Goal: Task Accomplishment & Management: Manage account settings

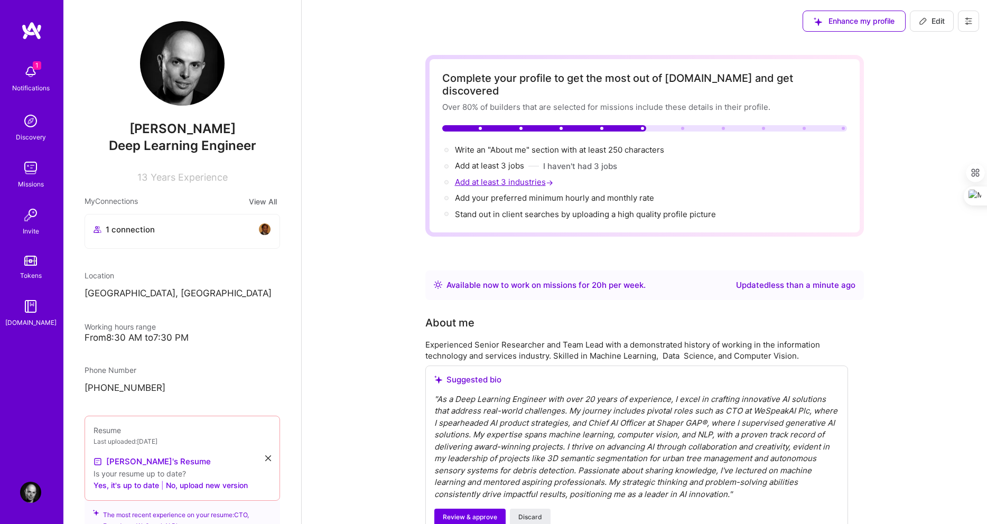
click at [496, 177] on span "Add at least 3 industries →" at bounding box center [505, 182] width 100 height 10
select select "HU"
select select "Right Now"
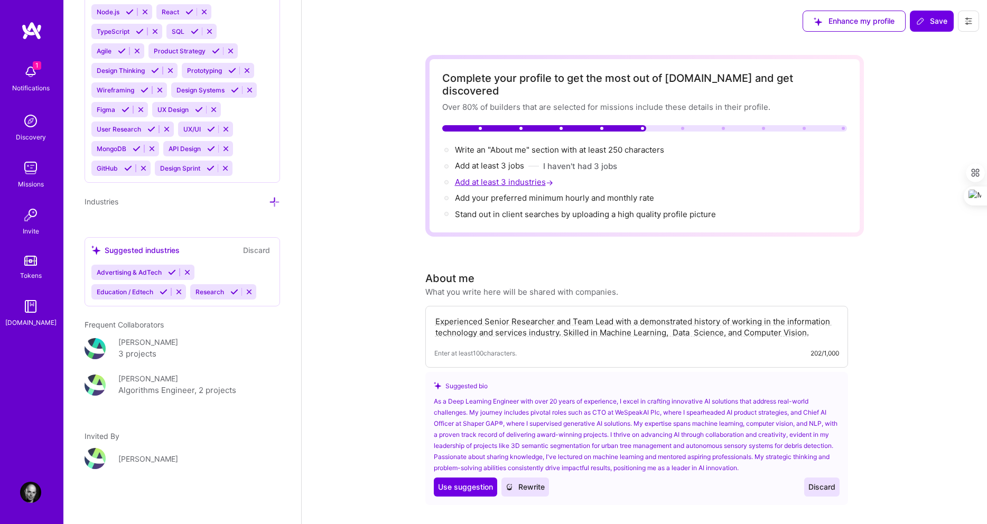
scroll to position [1438, 0]
click at [230, 289] on icon at bounding box center [234, 292] width 8 height 8
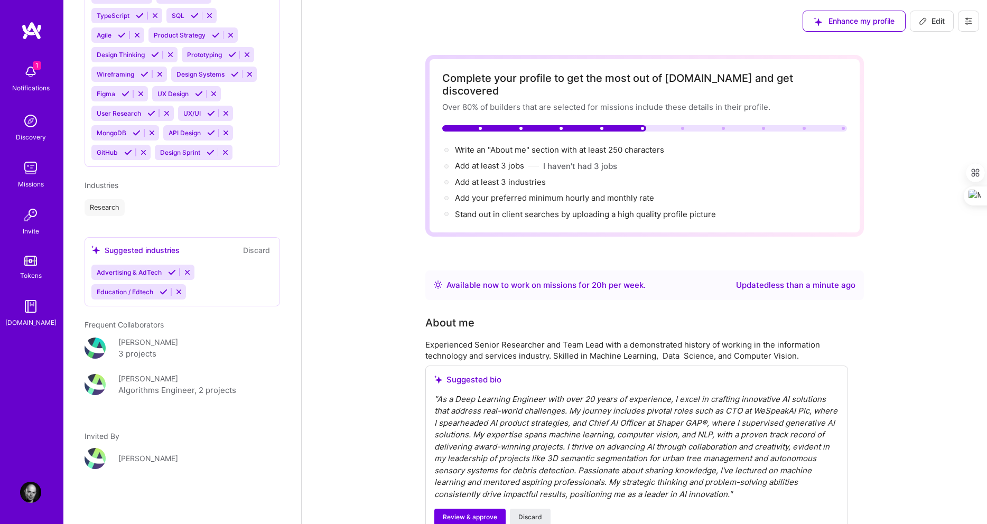
scroll to position [1137, 0]
click at [171, 276] on icon at bounding box center [172, 272] width 8 height 8
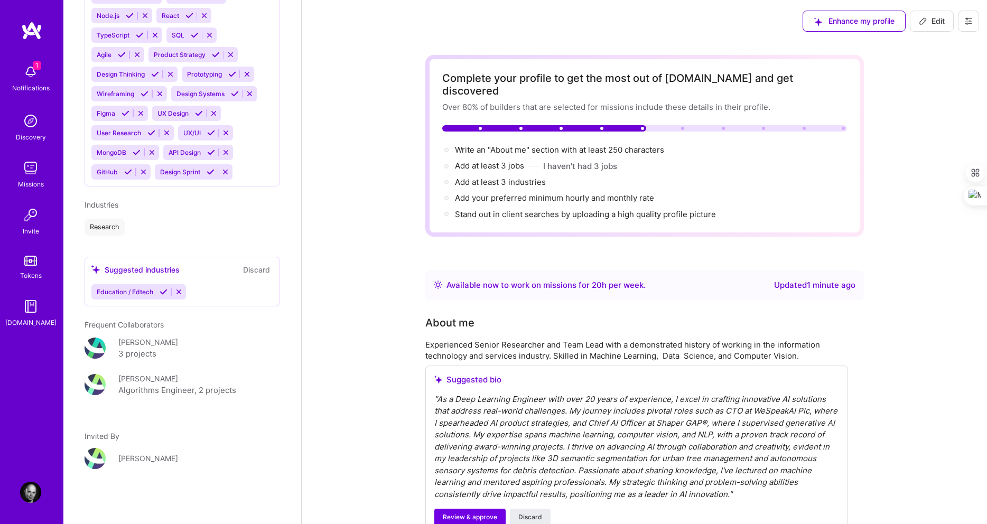
scroll to position [1133, 0]
click at [164, 291] on icon at bounding box center [163, 292] width 8 height 8
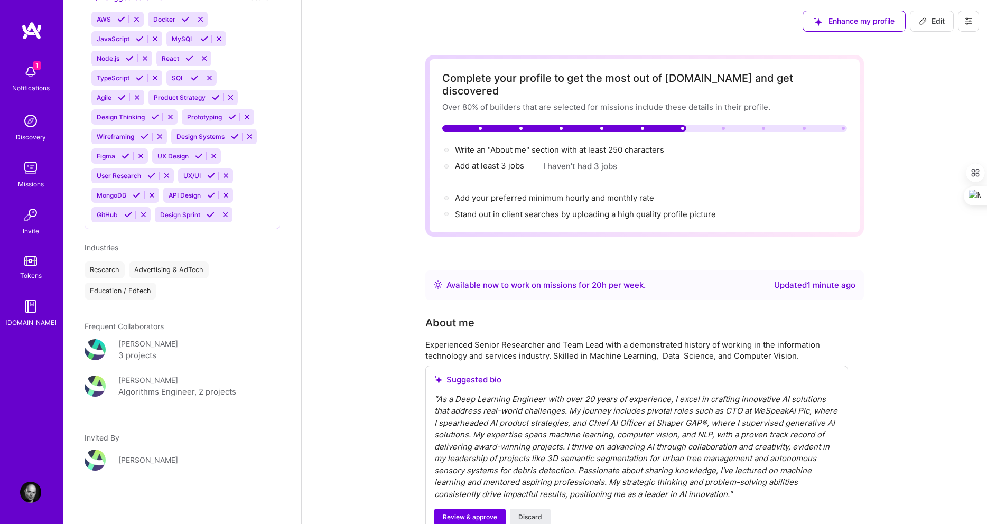
scroll to position [1092, 0]
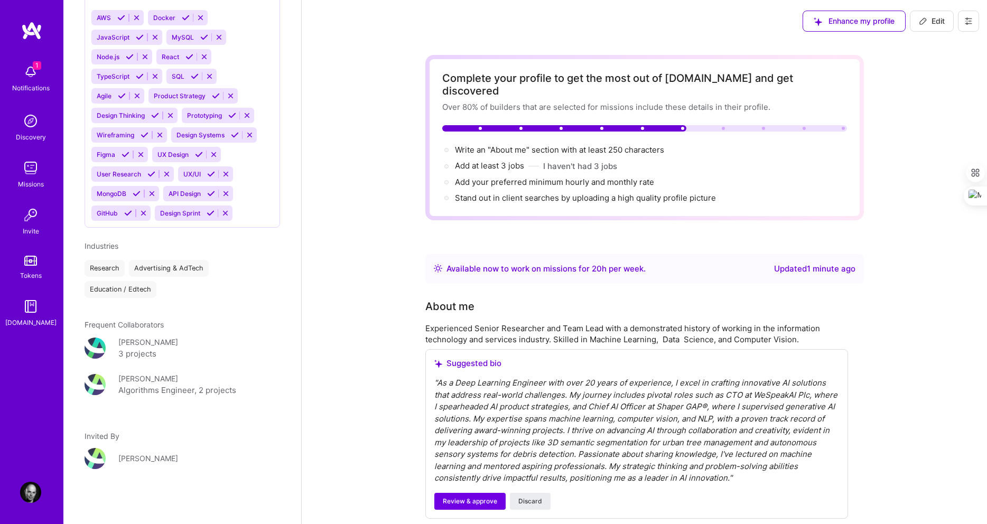
click at [569, 382] on div "" As a Deep Learning Engineer with over 20 years of experience, I excel in craf…" at bounding box center [636, 430] width 405 height 107
click at [582, 385] on div "" As a Deep Learning Engineer with over 20 years of experience, I excel in craf…" at bounding box center [636, 430] width 405 height 107
click at [474, 496] on span "Review & approve" at bounding box center [470, 501] width 54 height 10
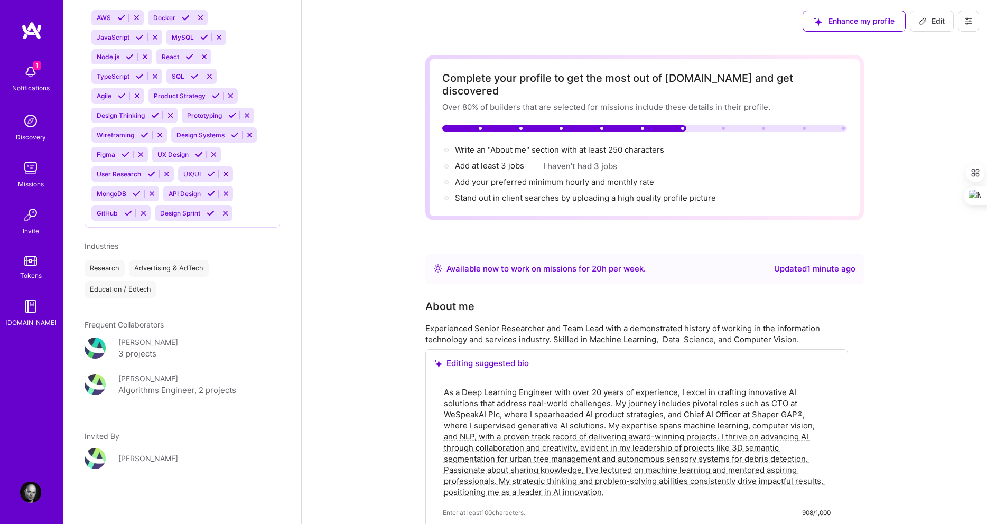
click at [613, 391] on textarea "As a Deep Learning Engineer with over 20 years of experience, I excel in crafti…" at bounding box center [637, 442] width 388 height 113
click at [743, 389] on textarea "As a Deep Learning Engineer with over 20 years of experience, I excel in crafti…" at bounding box center [637, 442] width 388 height 113
click at [739, 391] on textarea "As a Deep Learning Engineer with over 20 years of experience, I excel in crafti…" at bounding box center [637, 442] width 388 height 113
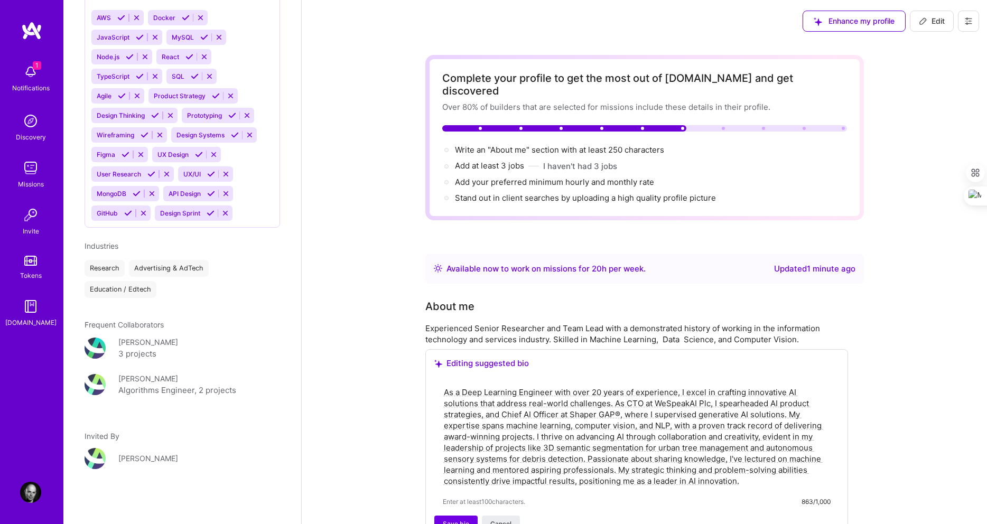
click at [765, 390] on textarea "As a Deep Learning Engineer with over 20 years of experience, I excel in crafti…" at bounding box center [637, 437] width 388 height 102
click at [831, 395] on div "As a Deep Learning Engineer with over 20 years of experience, I excel in crafti…" at bounding box center [636, 446] width 405 height 138
click at [829, 390] on textarea "As a Deep Learning Engineer with over 20 years of experience, I excel in crafti…" at bounding box center [637, 437] width 388 height 102
click at [827, 388] on textarea "As a Deep Learning Engineer with over 20 years of experience, I excel in crafti…" at bounding box center [637, 437] width 388 height 102
click at [745, 389] on textarea "As a Deep Learning Engineer with over 20 years of experience, I excel in crafti…" at bounding box center [637, 442] width 388 height 113
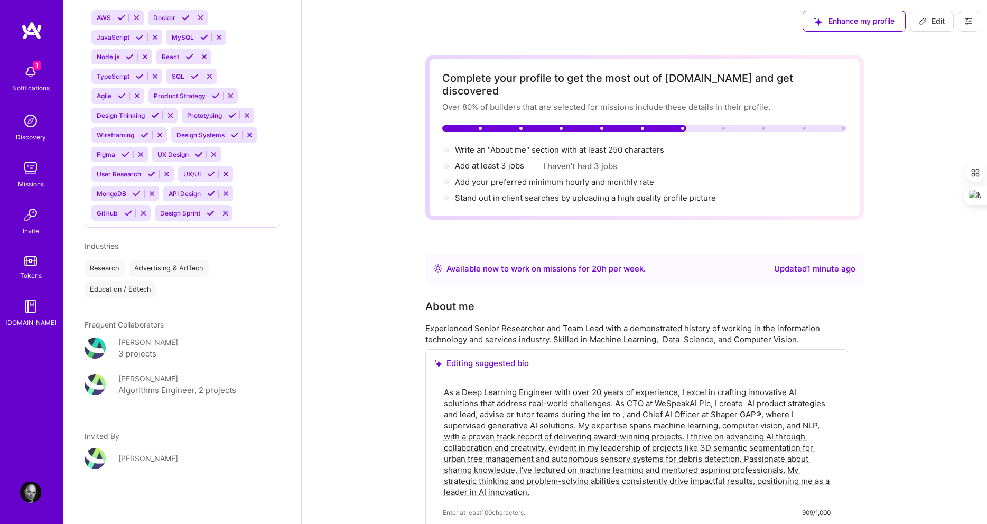
click at [445, 405] on textarea "As a Deep Learning Engineer with over 20 years of experience, I excel in crafti…" at bounding box center [637, 442] width 388 height 113
click at [473, 400] on textarea "As a Deep Learning Engineer with over 20 years of experience, I excel in crafti…" at bounding box center [637, 442] width 388 height 113
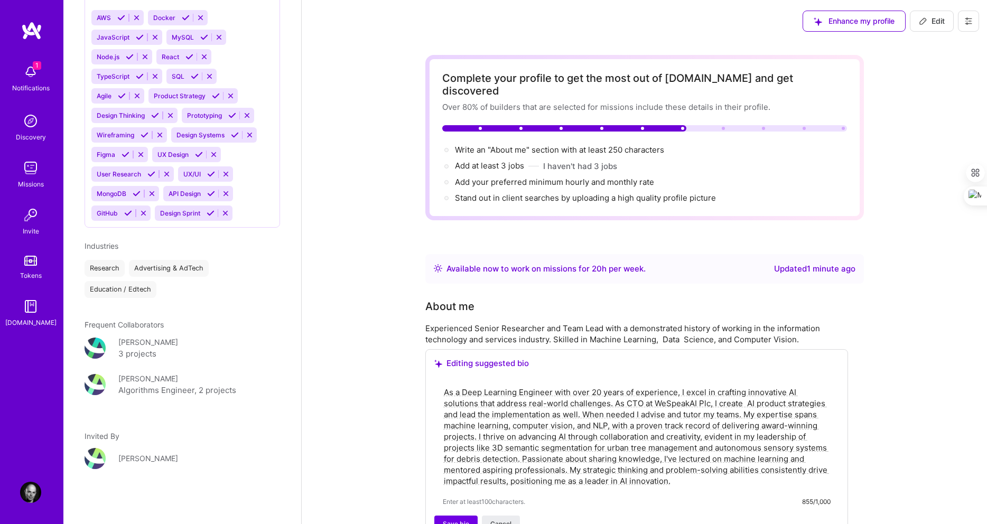
click at [822, 392] on textarea "As a Deep Learning Engineer with over 20 years of experience, I excel in crafti…" at bounding box center [637, 437] width 388 height 102
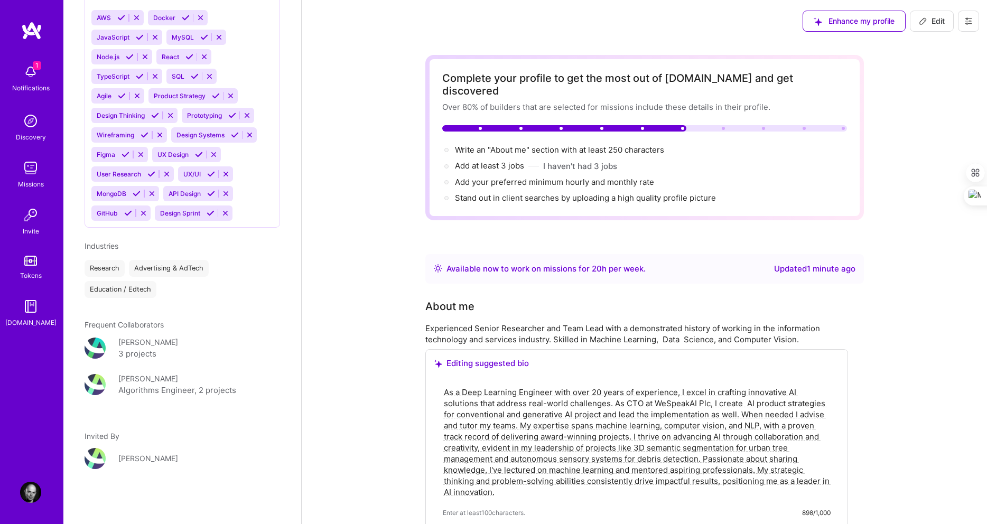
type textarea "As a Deep Learning Engineer with over 20 years of experience, I excel in crafti…"
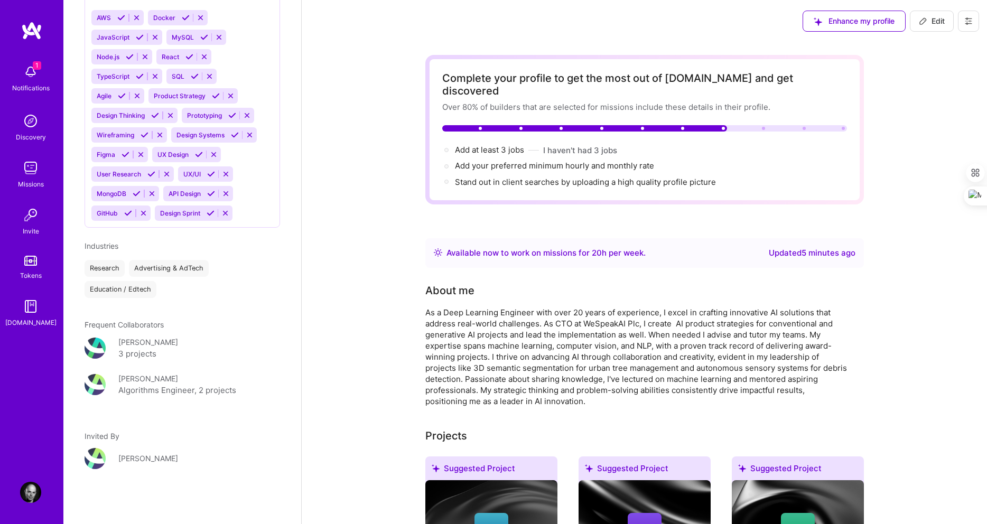
click at [513, 176] on div "Stand out in client searches by uploading a high quality profile picture" at bounding box center [585, 181] width 261 height 11
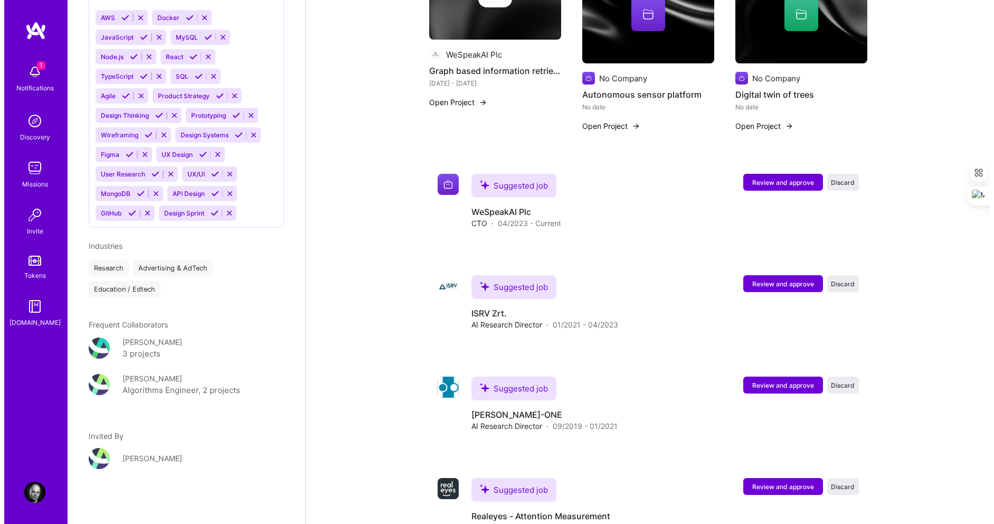
scroll to position [1480, 0]
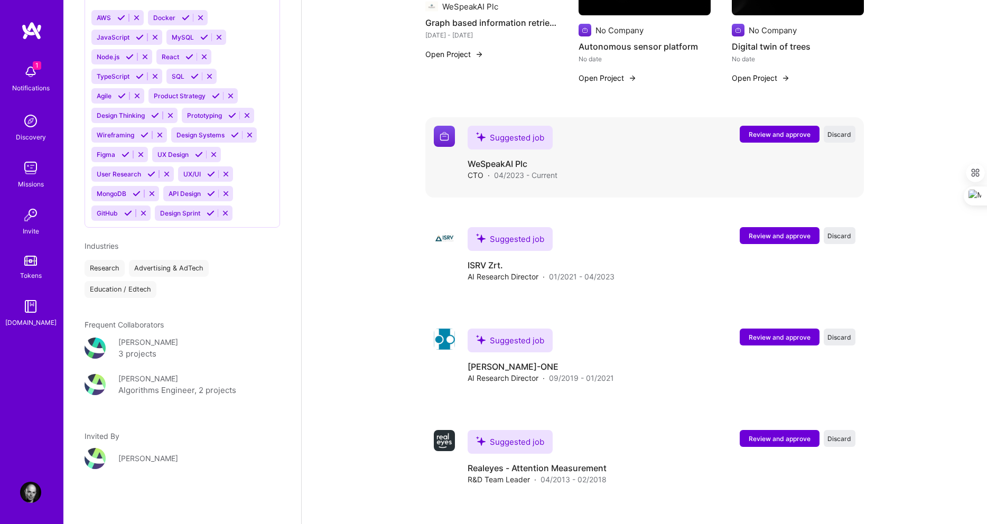
click at [775, 130] on span "Review and approve" at bounding box center [779, 134] width 62 height 9
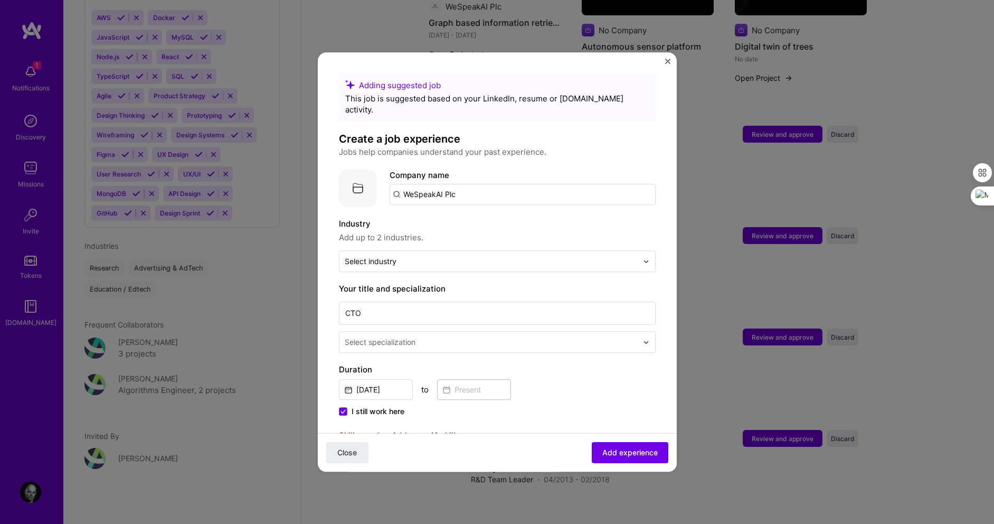
scroll to position [9, 0]
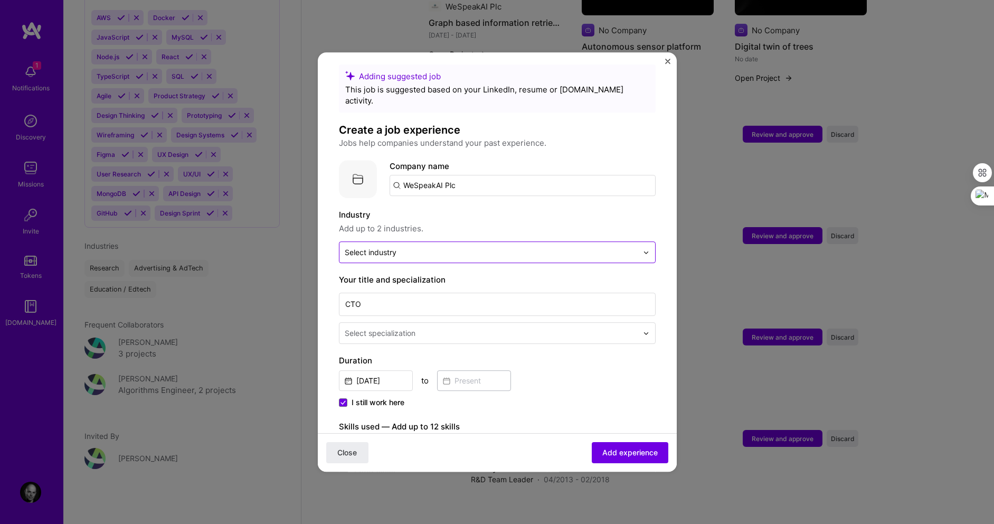
click at [541, 247] on input "text" at bounding box center [491, 252] width 293 height 11
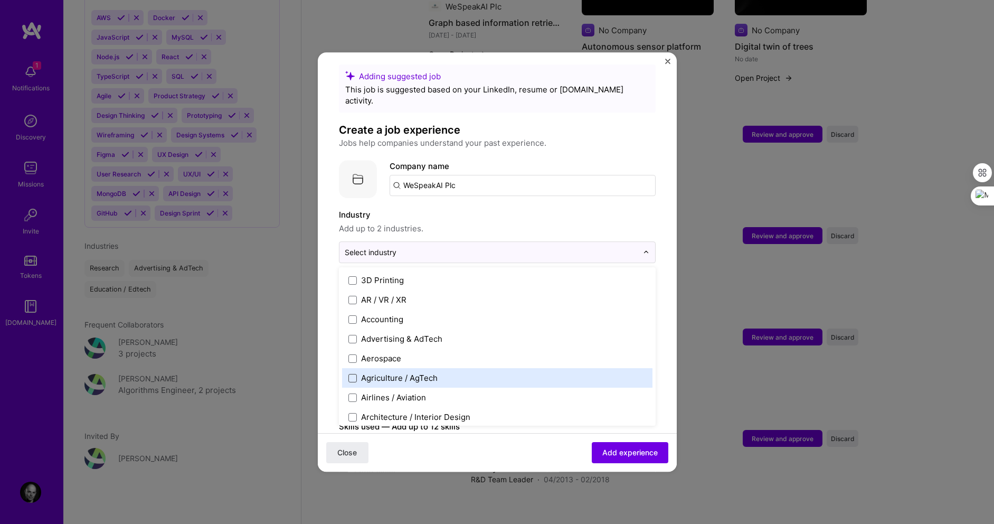
click at [353, 374] on span at bounding box center [353, 378] width 8 height 8
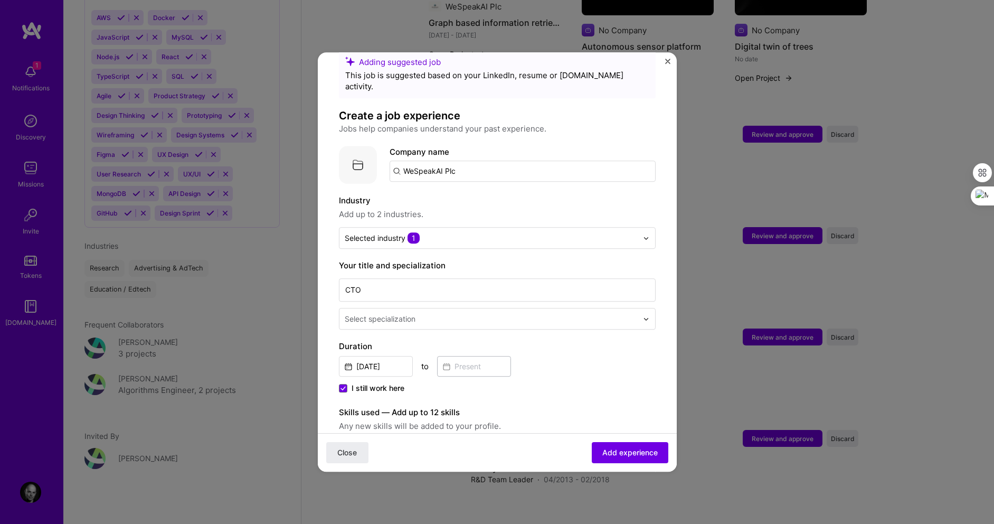
scroll to position [20, 0]
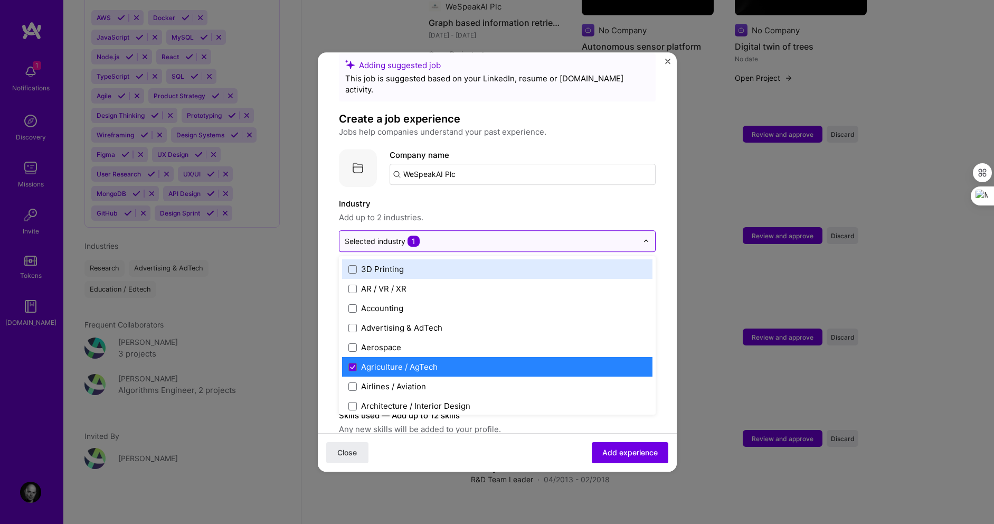
click at [643, 238] on img at bounding box center [646, 241] width 6 height 6
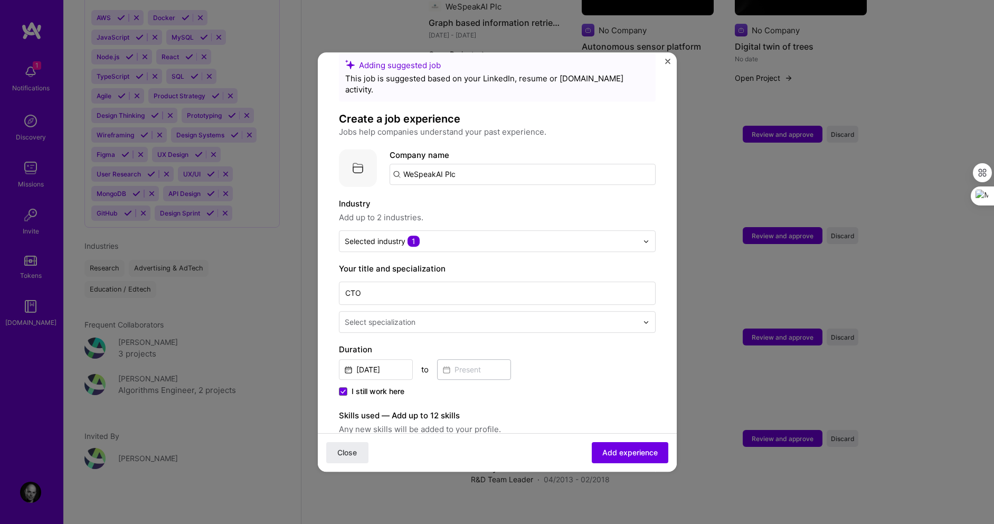
scroll to position [49, 0]
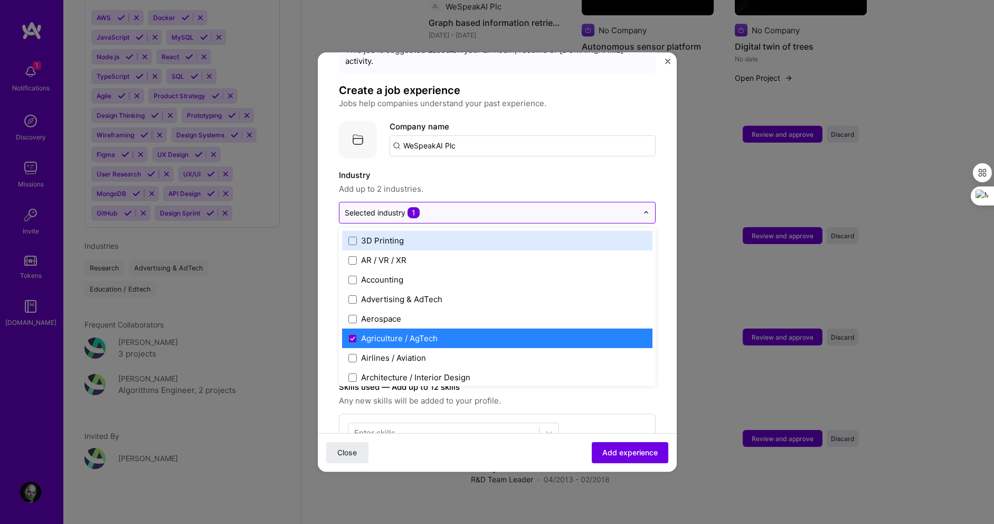
click at [643, 210] on img at bounding box center [646, 213] width 6 height 6
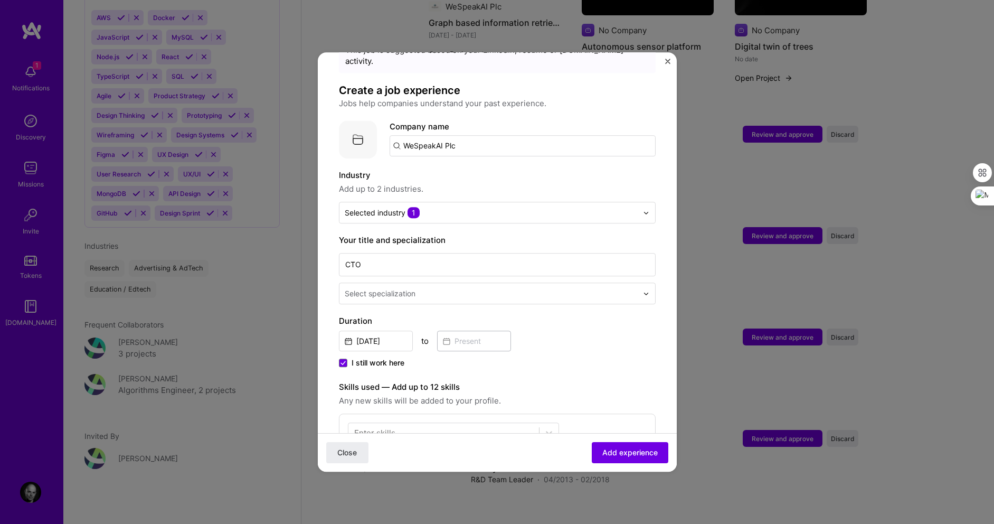
scroll to position [73, 0]
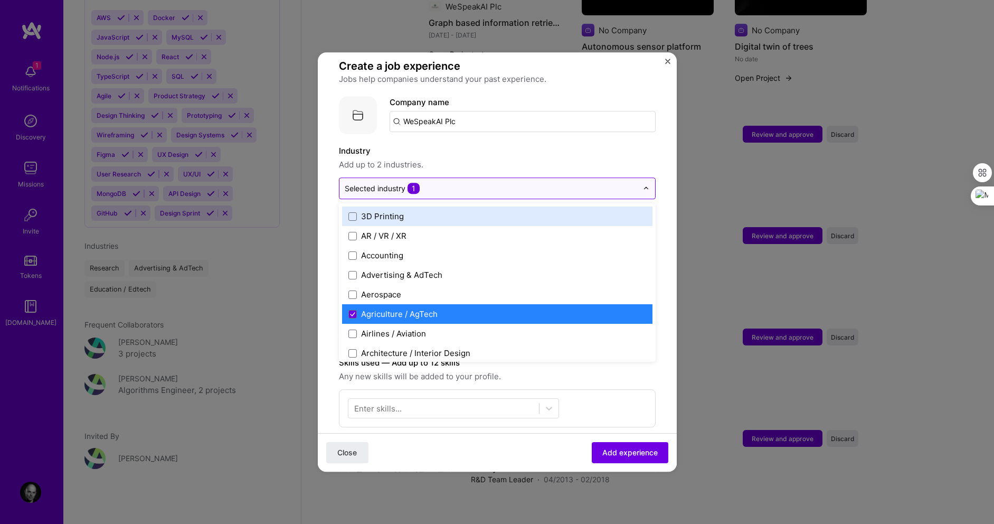
click at [643, 185] on img at bounding box center [646, 188] width 6 height 6
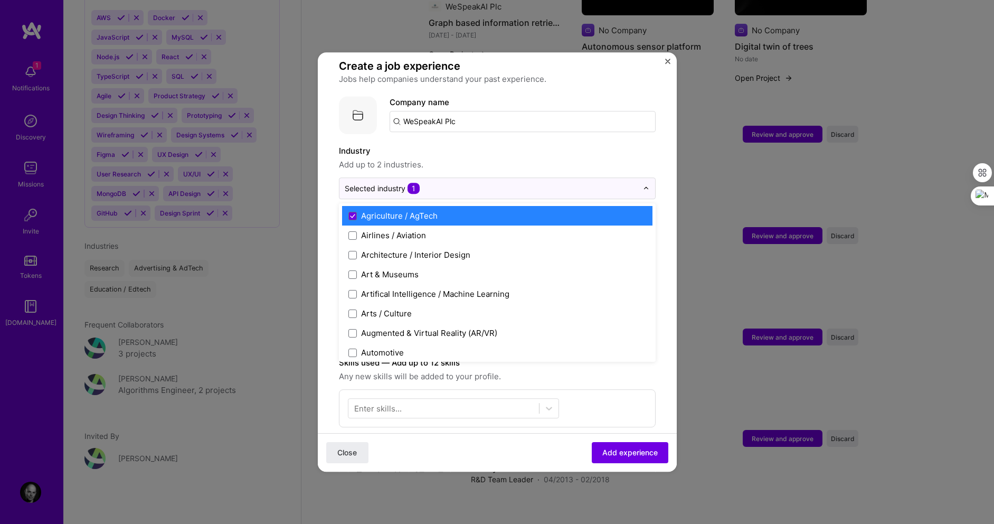
scroll to position [107, 0]
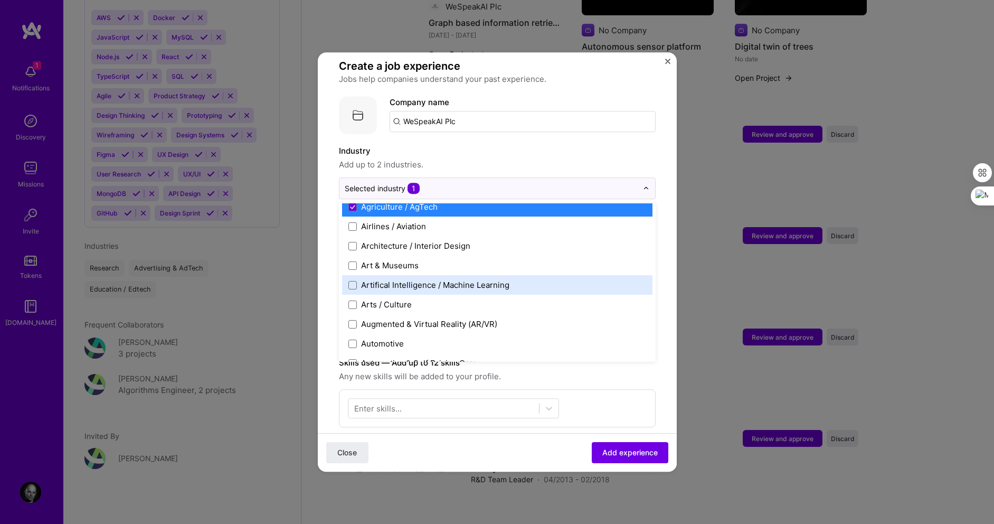
click at [347, 275] on div "Artifical Intelligence / Machine Learning" at bounding box center [497, 285] width 311 height 20
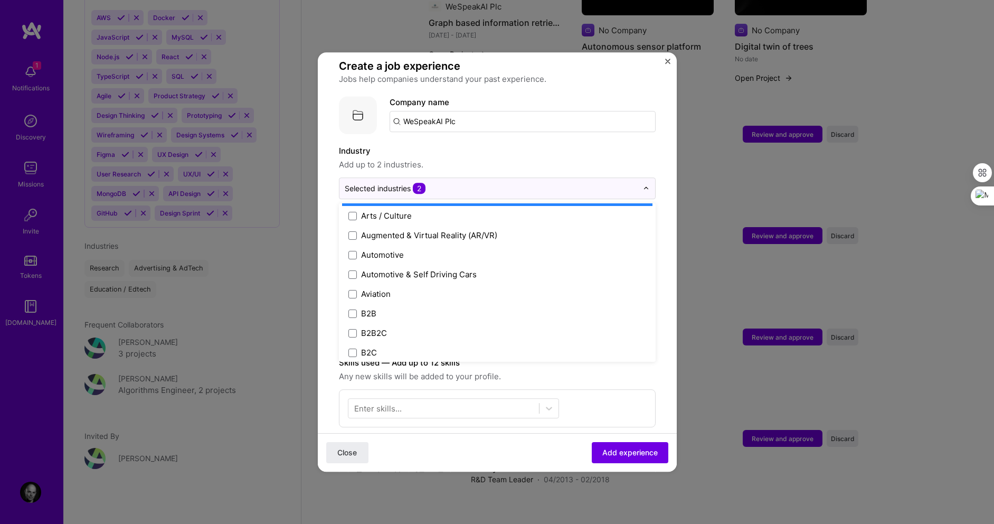
scroll to position [294, 0]
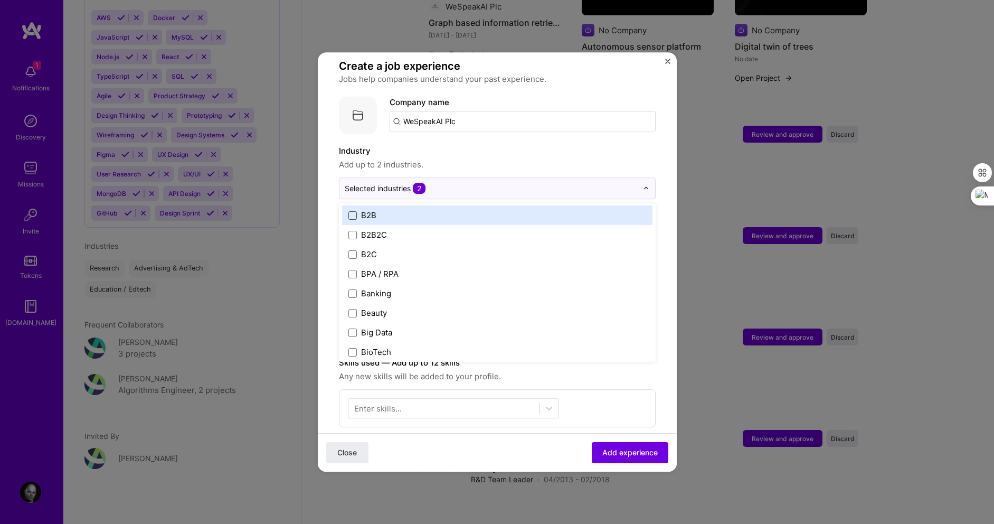
click at [350, 211] on span at bounding box center [353, 215] width 8 height 8
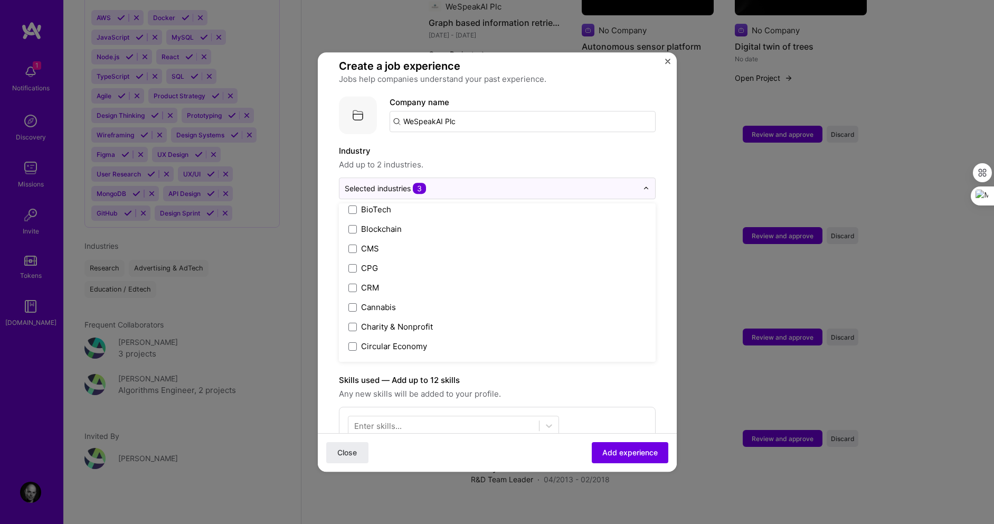
scroll to position [446, 0]
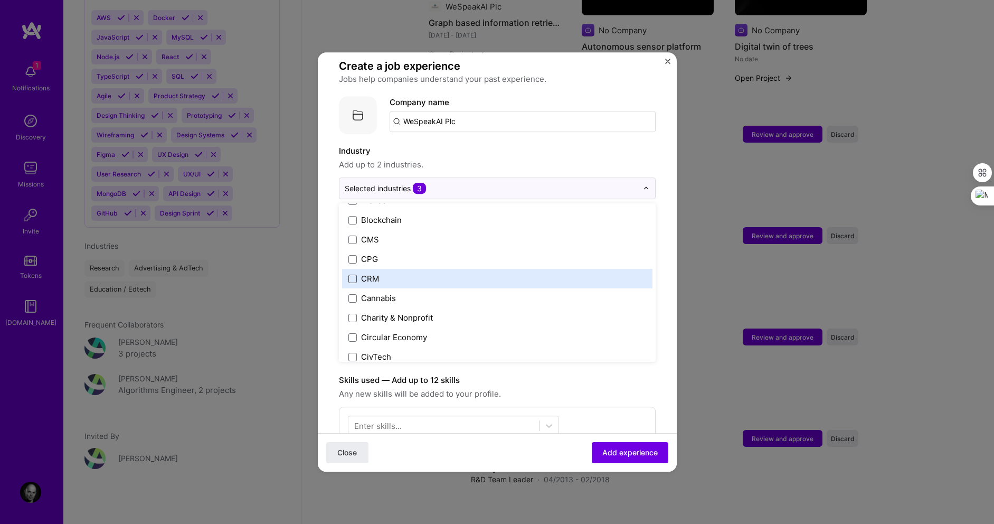
click at [355, 275] on span at bounding box center [353, 279] width 8 height 8
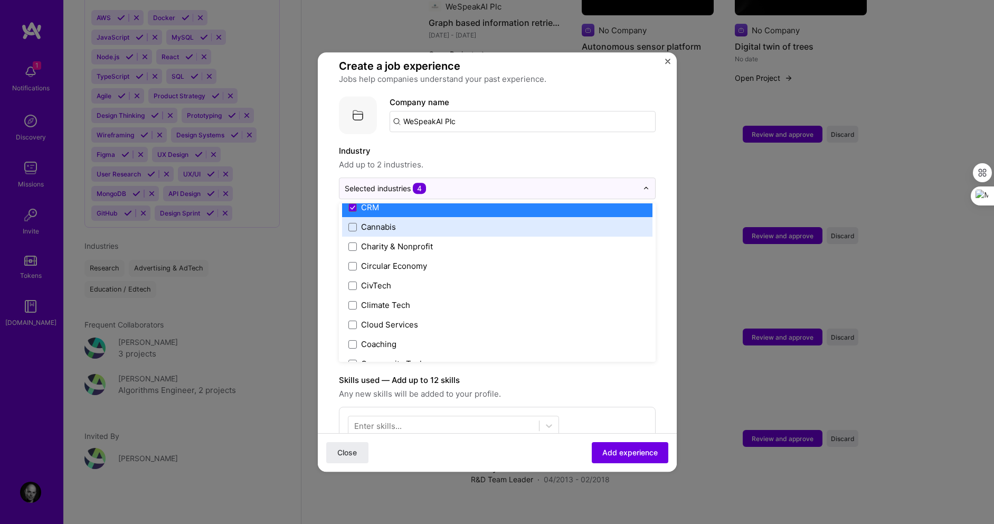
scroll to position [526, 0]
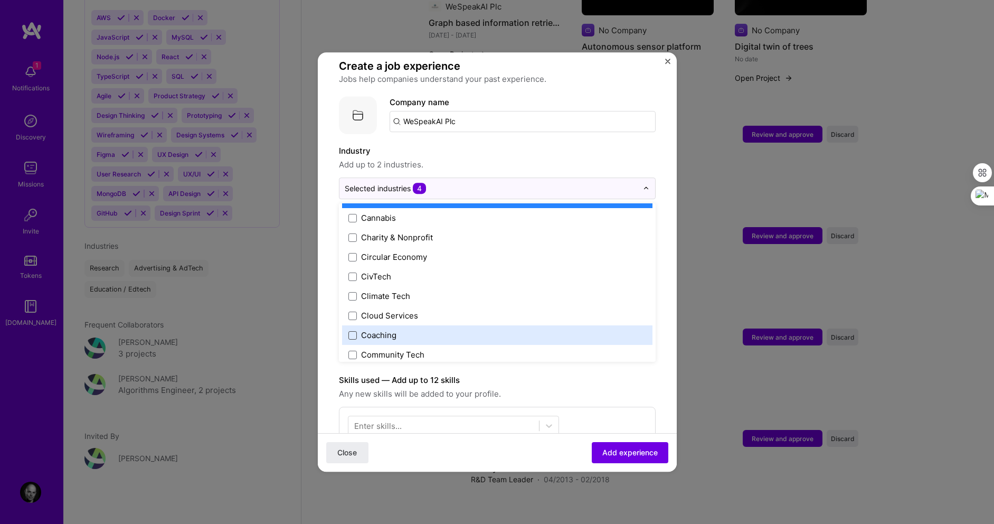
click at [354, 331] on span at bounding box center [353, 335] width 8 height 8
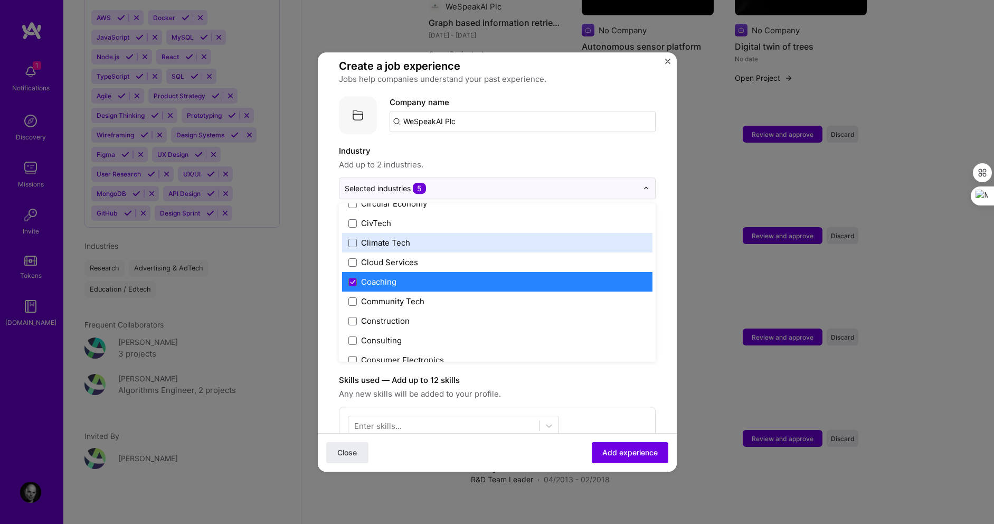
scroll to position [588, 0]
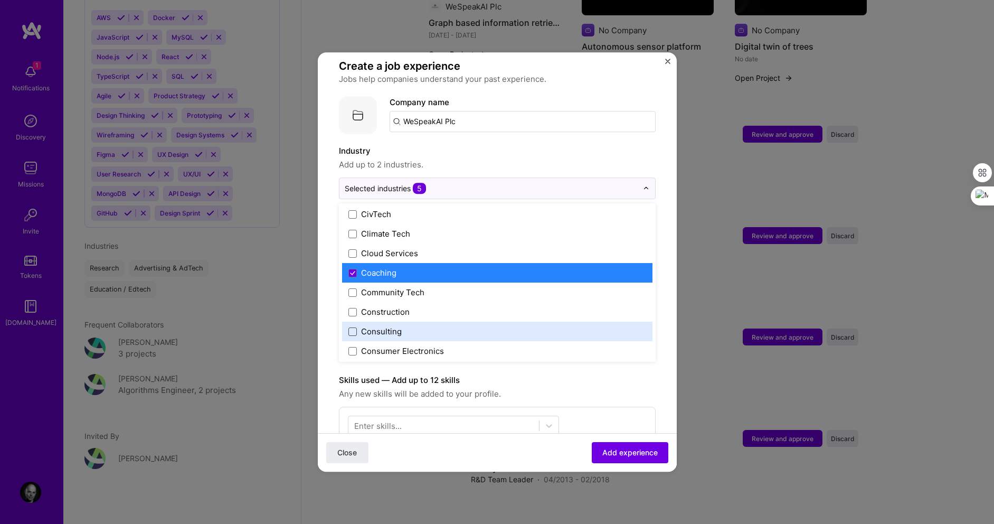
click at [354, 327] on span at bounding box center [353, 331] width 8 height 8
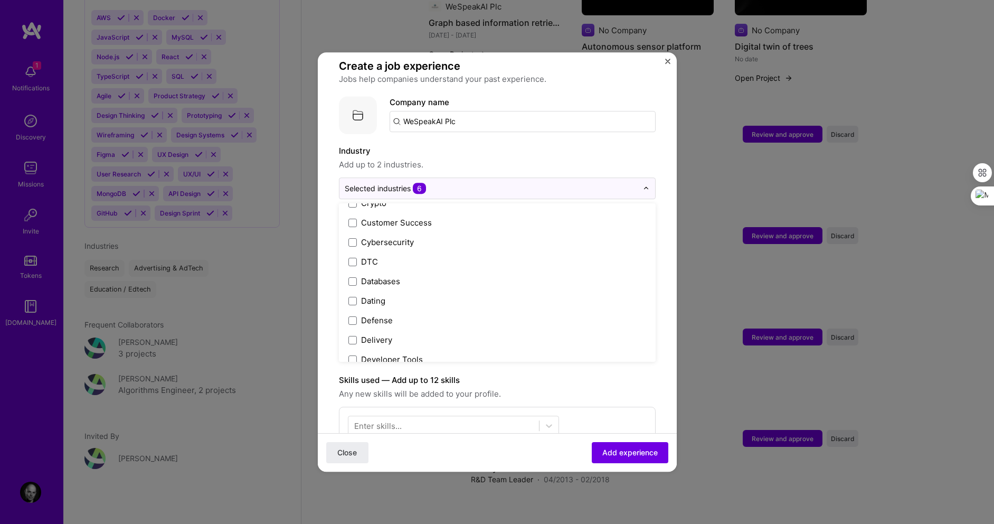
scroll to position [784, 0]
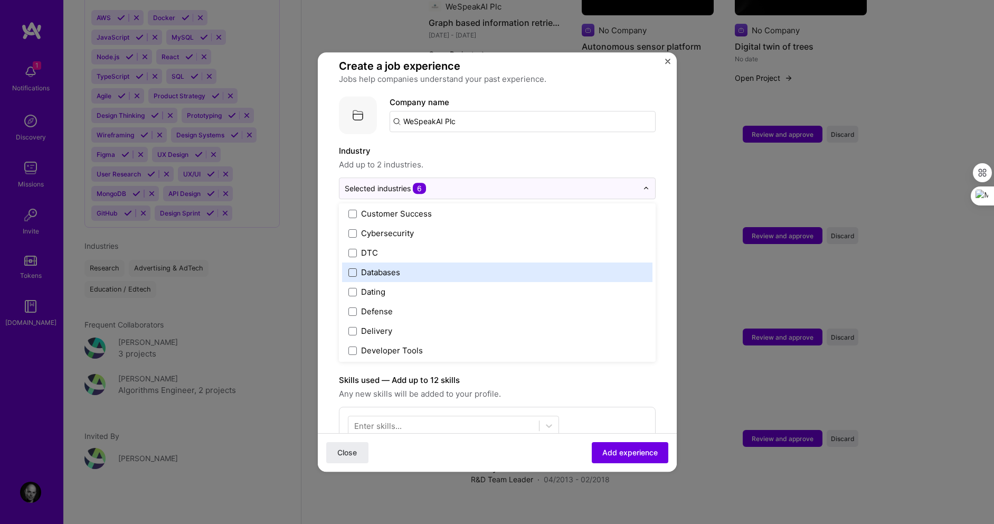
click at [356, 268] on span at bounding box center [353, 272] width 8 height 8
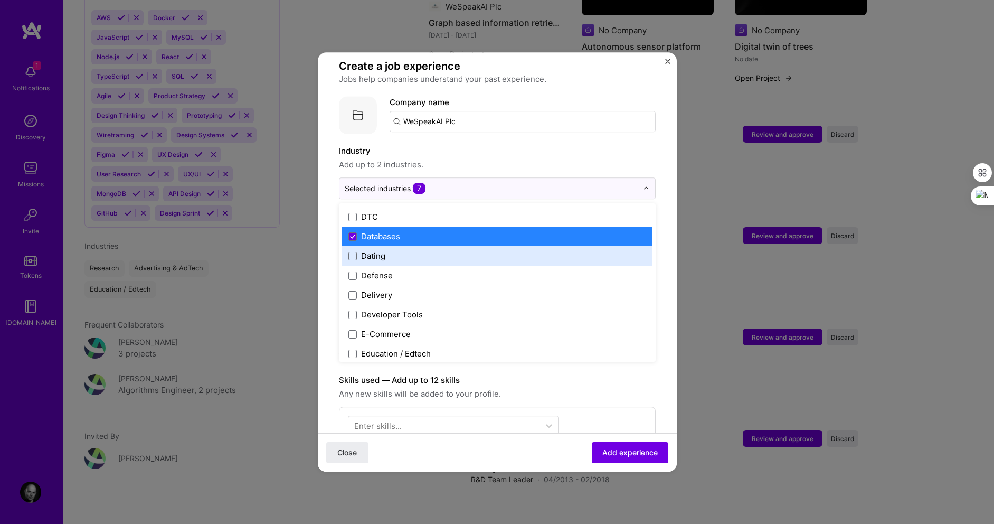
scroll to position [847, 0]
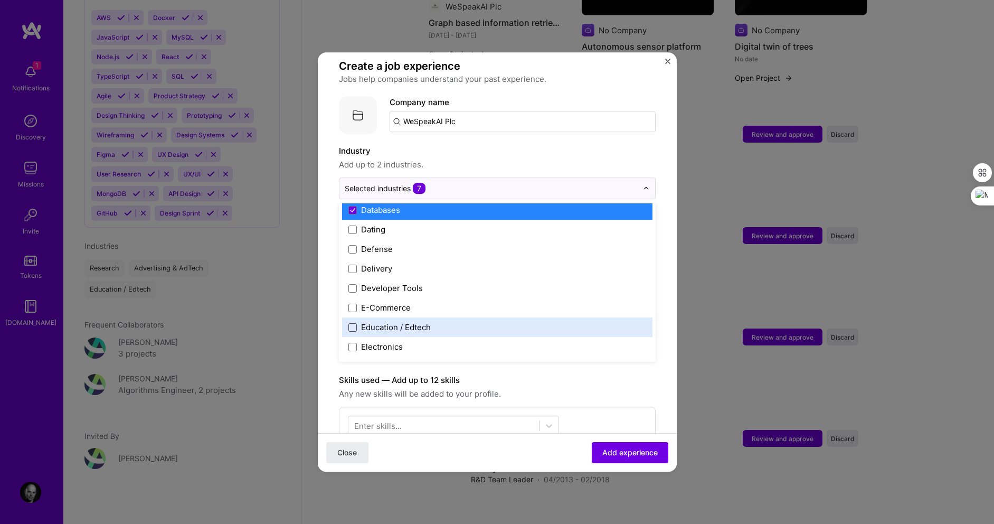
click at [353, 323] on span at bounding box center [353, 327] width 8 height 8
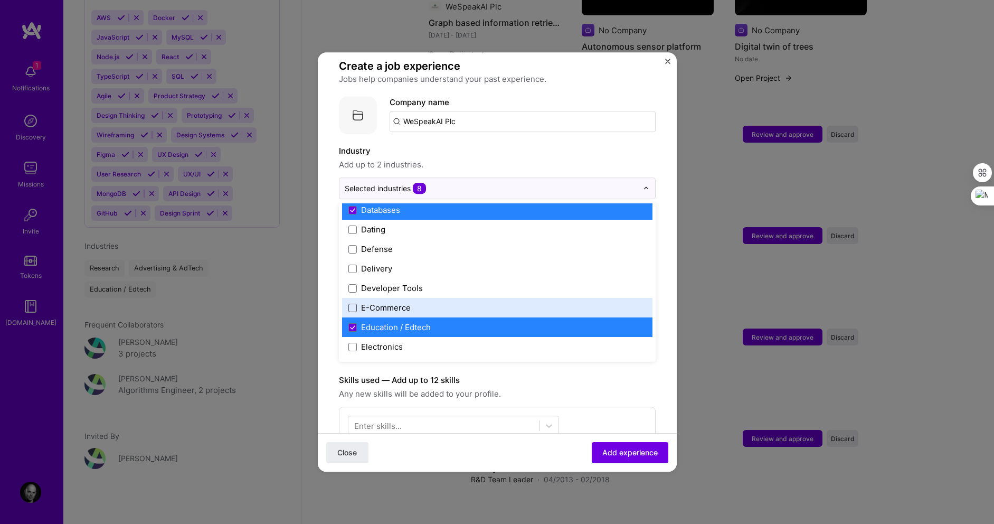
click at [353, 304] on span at bounding box center [353, 308] width 8 height 8
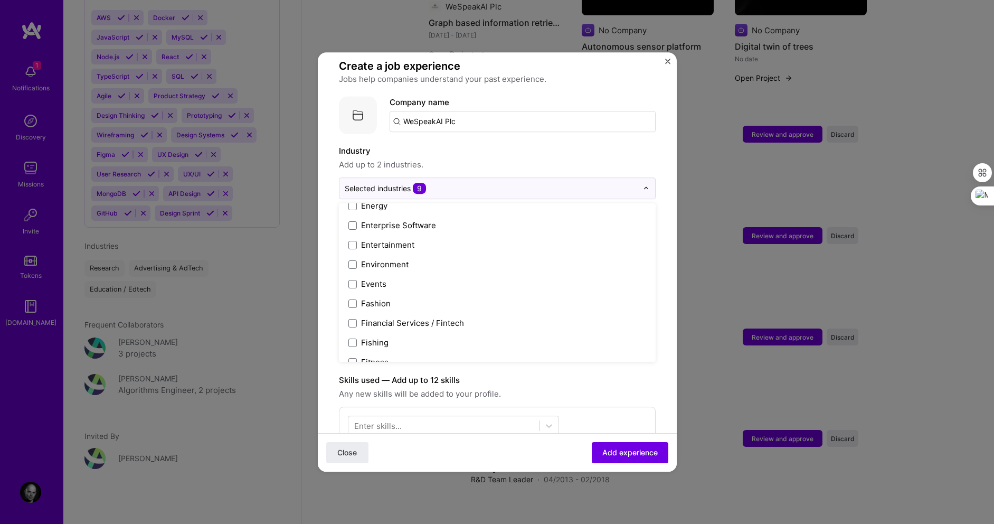
scroll to position [1060, 0]
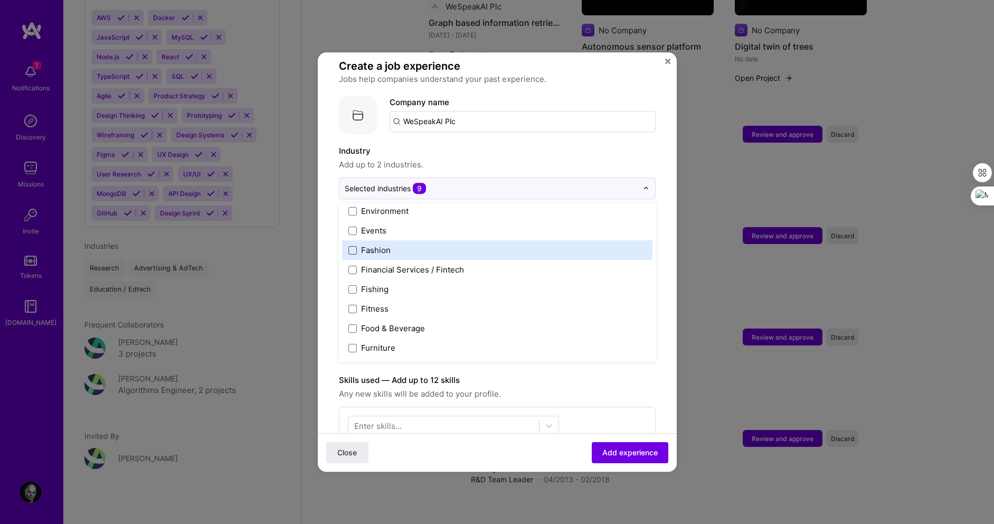
click at [352, 246] on span at bounding box center [353, 250] width 8 height 8
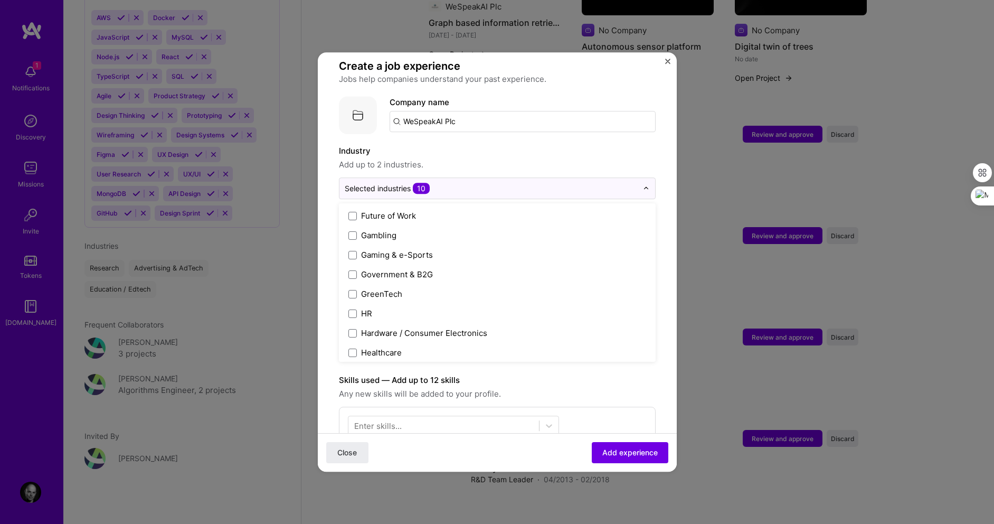
scroll to position [1292, 0]
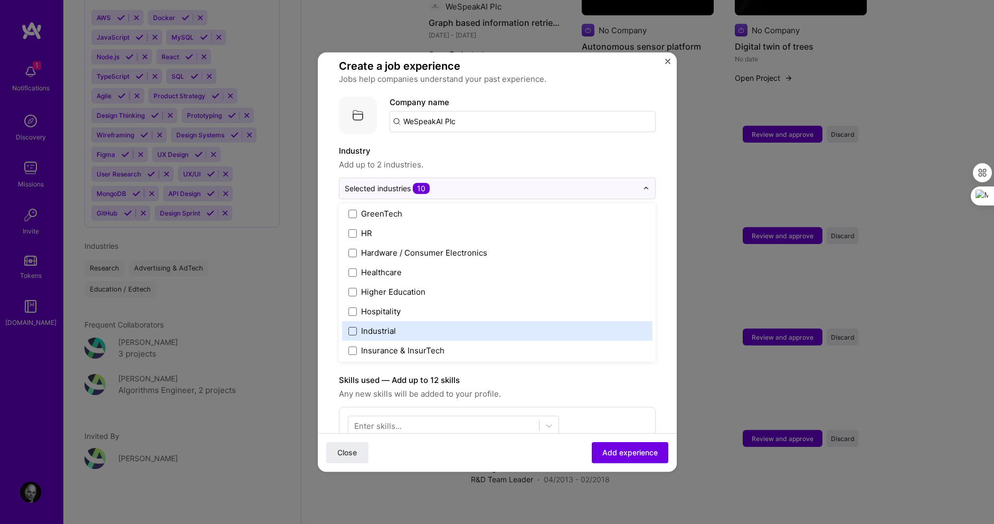
click at [355, 327] on span at bounding box center [353, 331] width 8 height 8
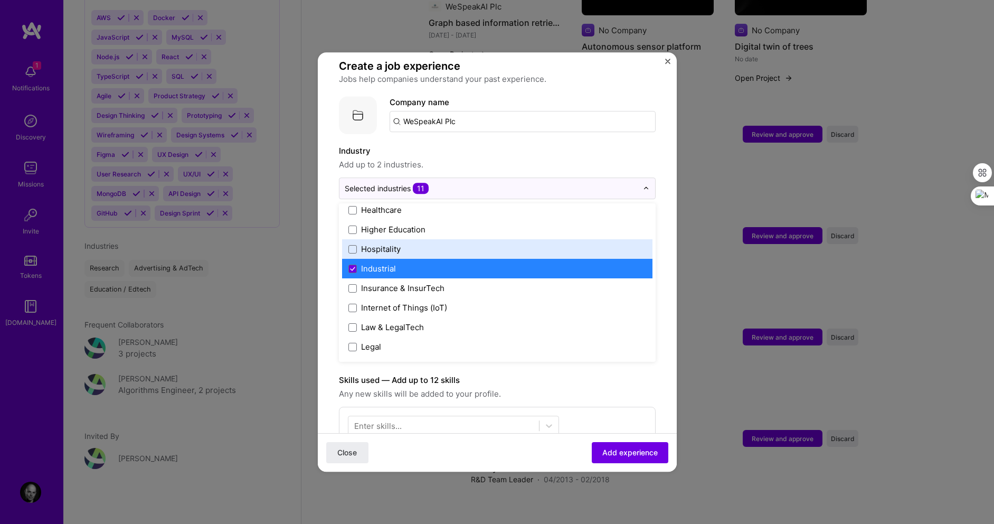
scroll to position [1391, 0]
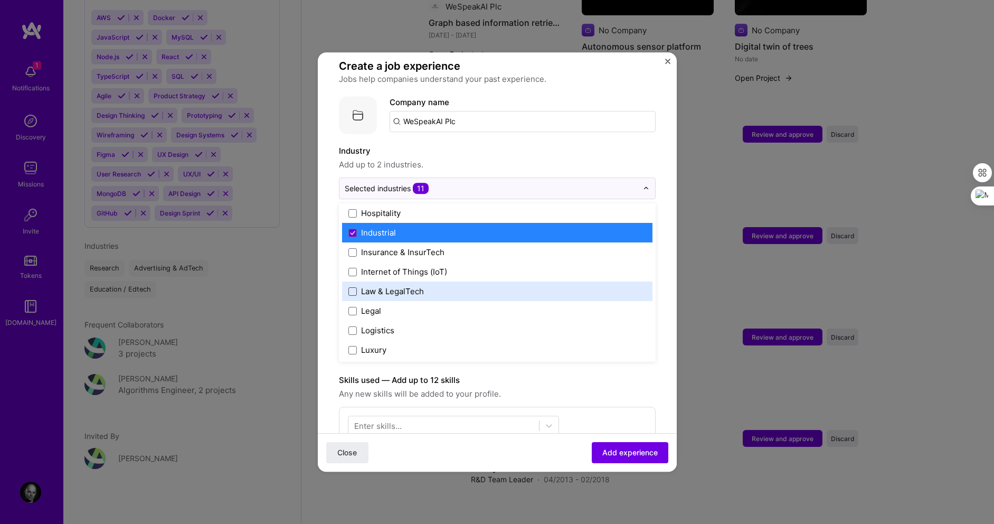
click at [352, 287] on span at bounding box center [353, 291] width 8 height 8
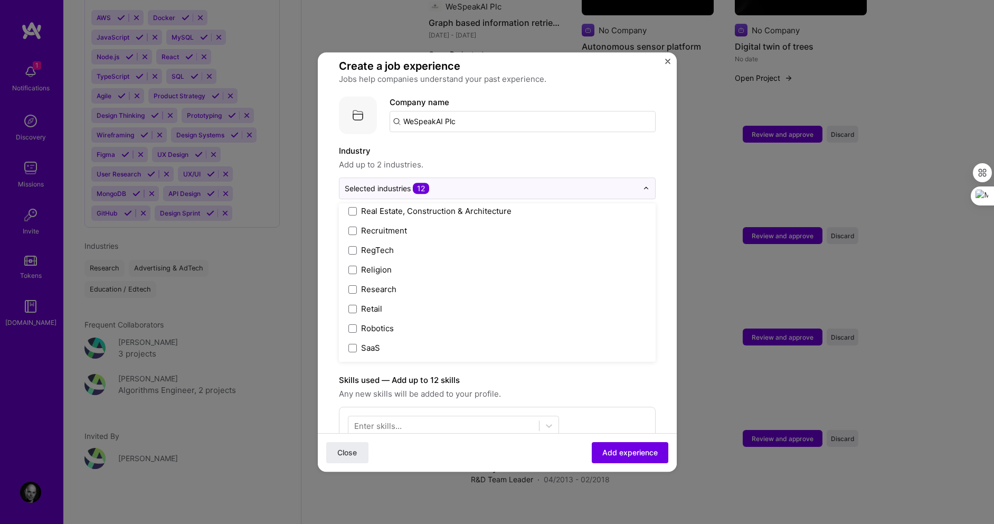
scroll to position [1997, 0]
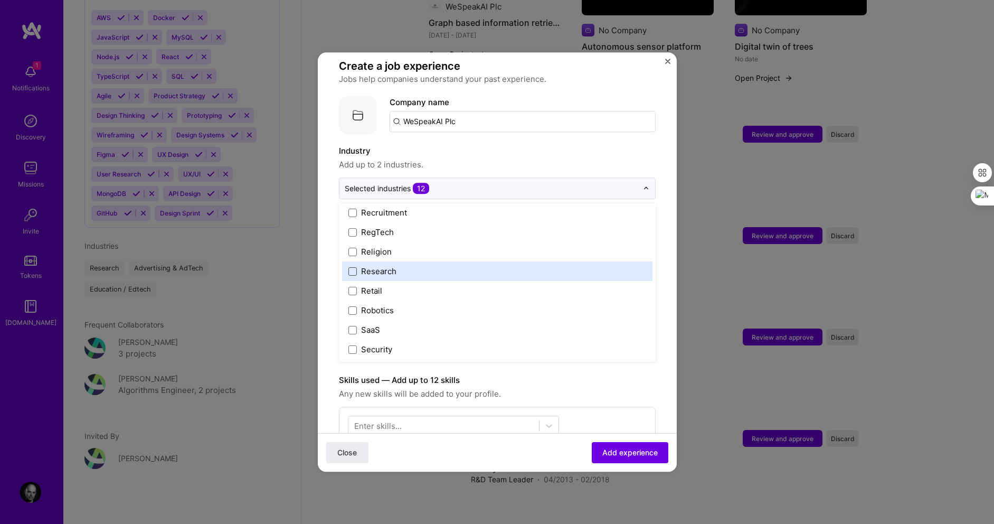
click at [354, 267] on span at bounding box center [353, 271] width 8 height 8
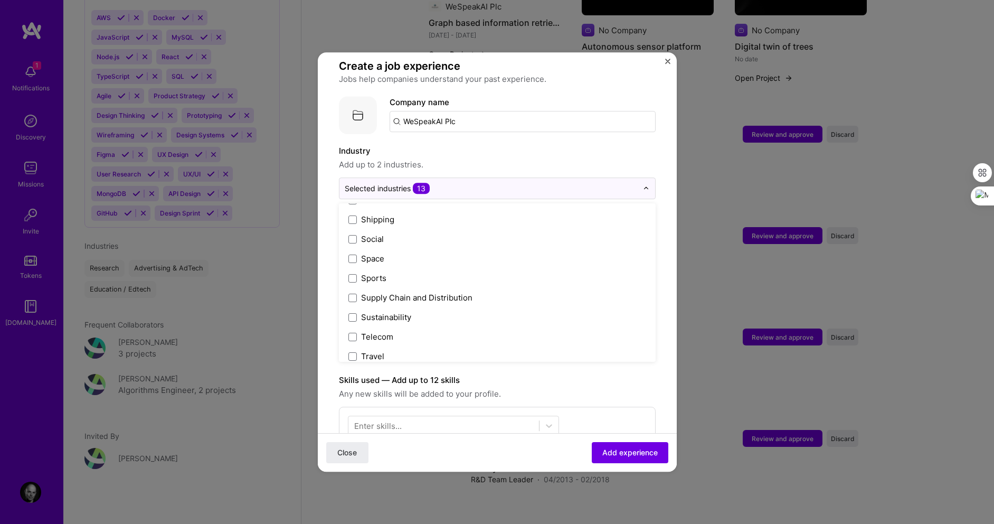
scroll to position [2193, 0]
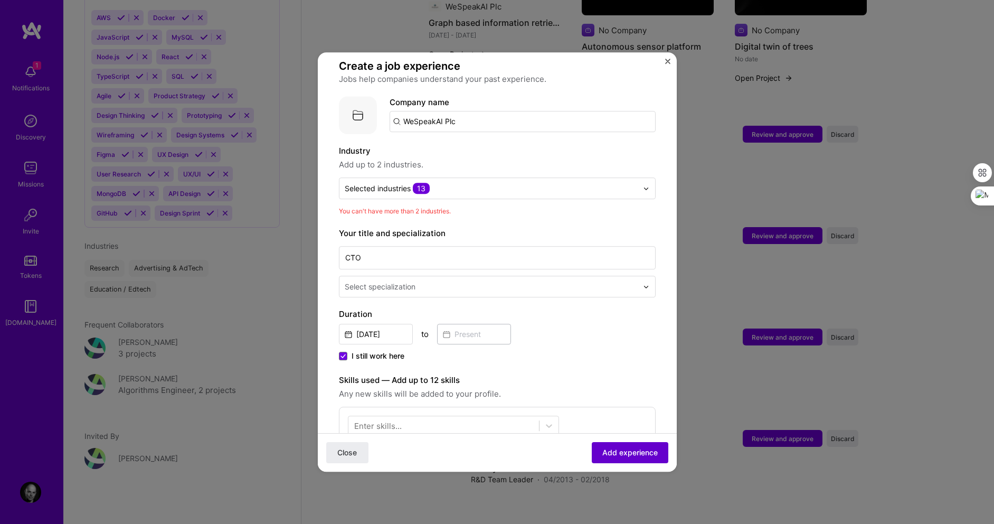
click at [634, 452] on span "Add experience" at bounding box center [630, 452] width 55 height 11
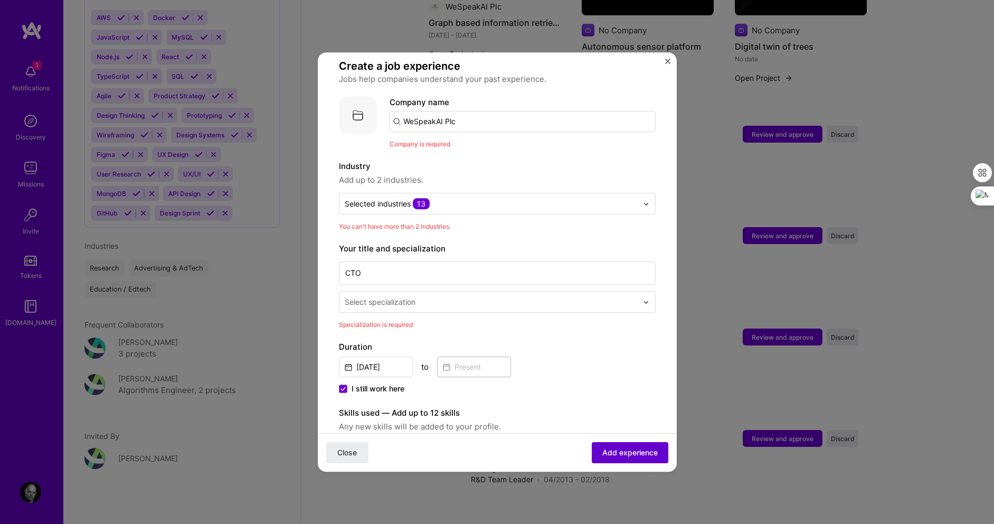
scroll to position [106, 0]
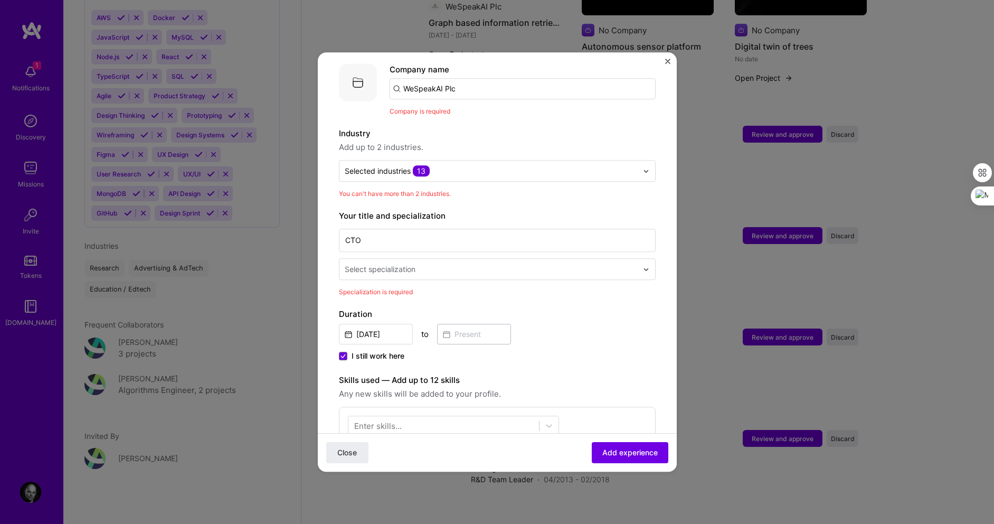
click at [464, 264] on input "text" at bounding box center [492, 269] width 295 height 11
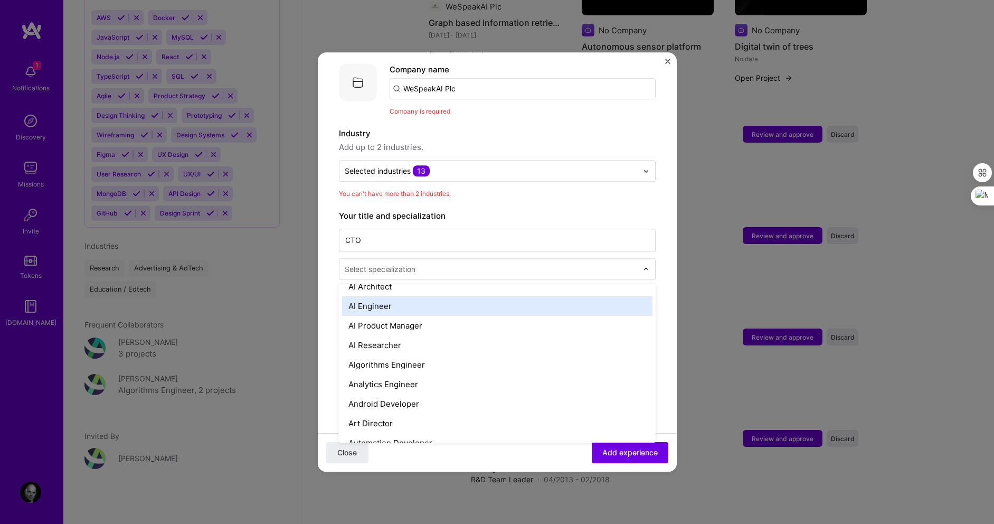
scroll to position [5, 0]
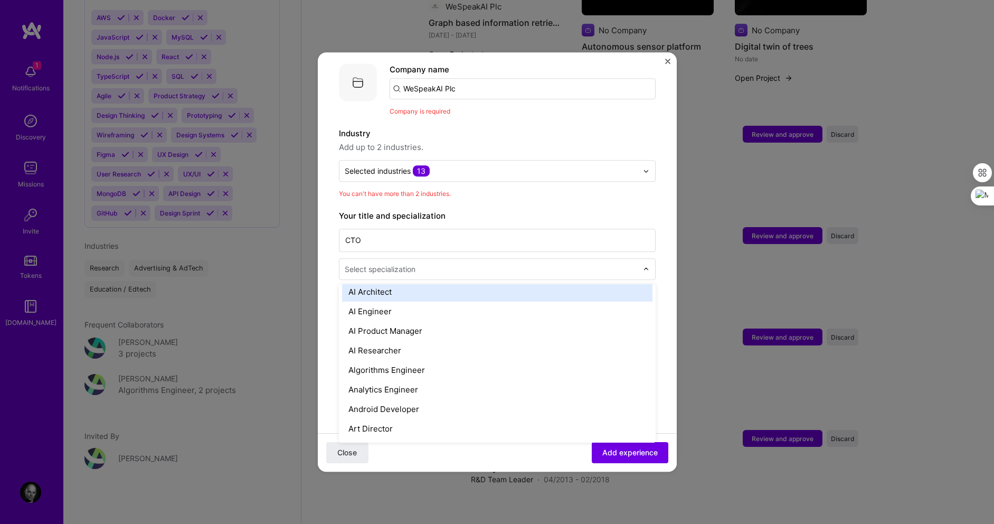
click at [388, 282] on div "AI Architect" at bounding box center [497, 292] width 311 height 20
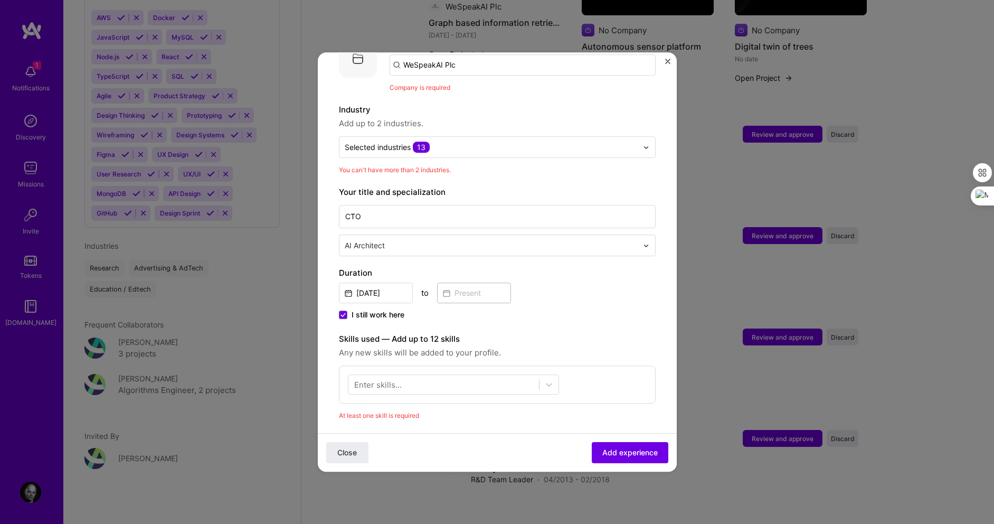
scroll to position [173, 0]
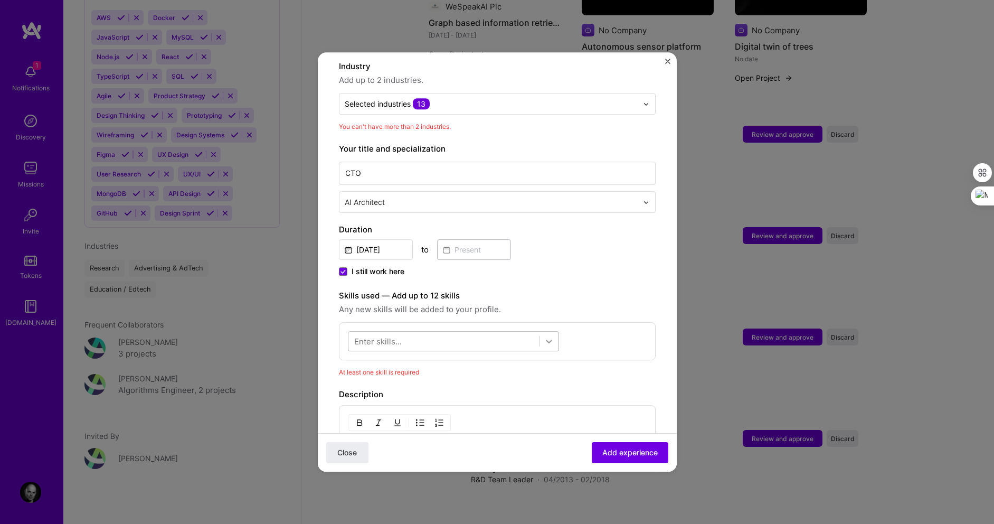
click at [549, 336] on icon at bounding box center [549, 341] width 11 height 11
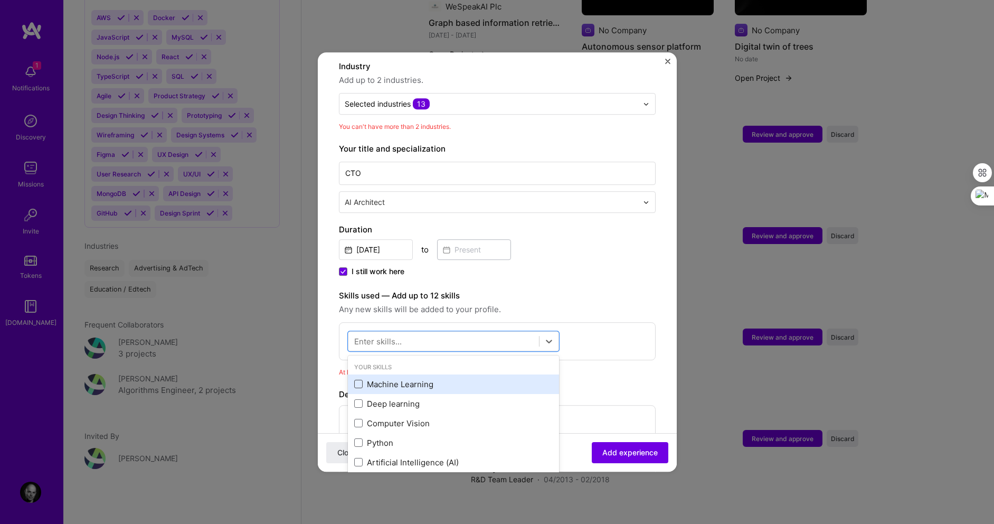
click at [358, 380] on span at bounding box center [358, 384] width 8 height 8
click at [0, 0] on input "checkbox" at bounding box center [0, 0] width 0 height 0
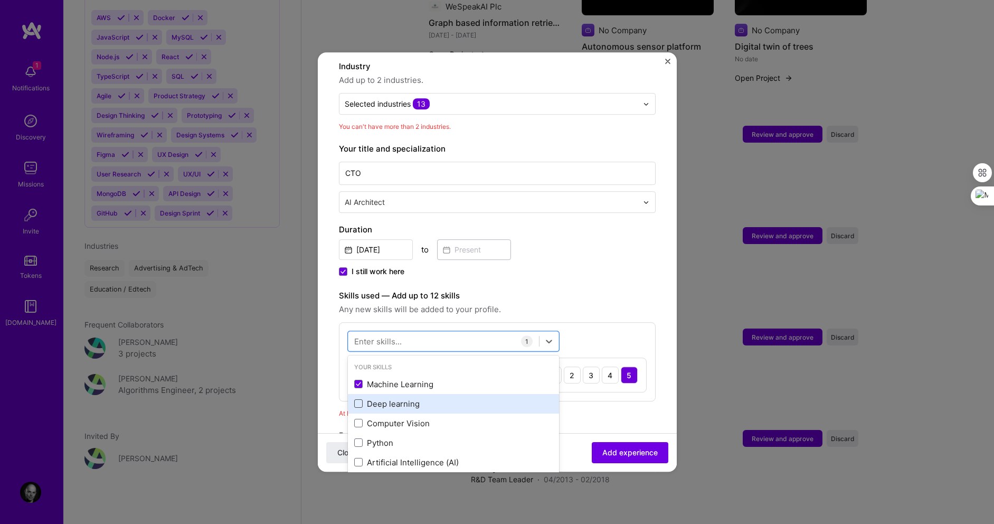
click at [360, 400] on span at bounding box center [358, 404] width 8 height 8
click at [0, 0] on input "checkbox" at bounding box center [0, 0] width 0 height 0
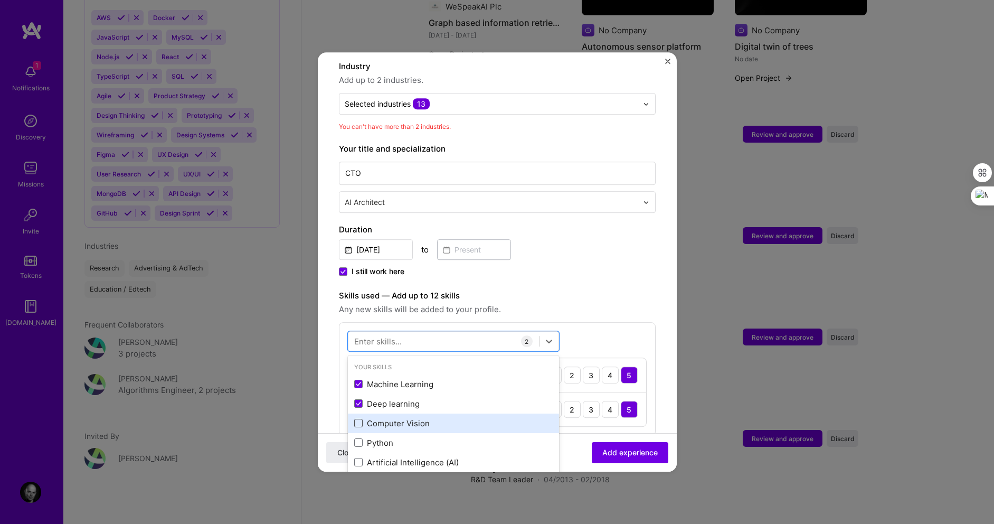
click at [360, 419] on span at bounding box center [358, 423] width 8 height 8
click at [0, 0] on input "checkbox" at bounding box center [0, 0] width 0 height 0
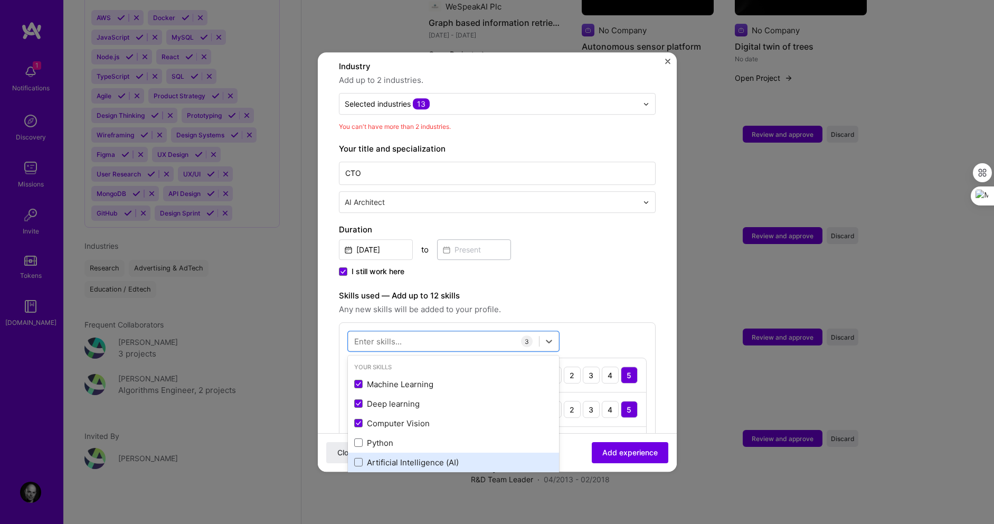
click at [359, 457] on div "Artificial Intelligence (AI)" at bounding box center [453, 462] width 199 height 11
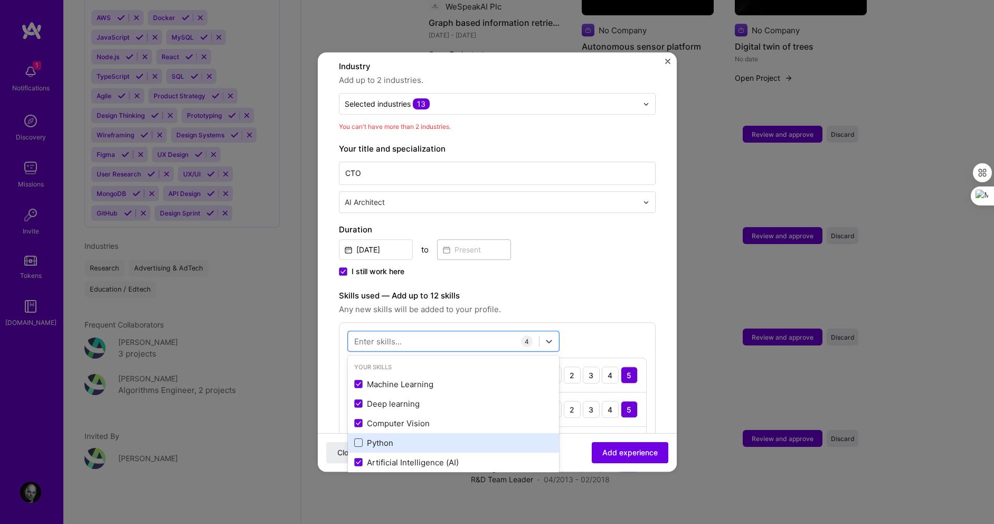
click at [359, 439] on span at bounding box center [358, 443] width 8 height 8
click at [0, 0] on input "checkbox" at bounding box center [0, 0] width 0 height 0
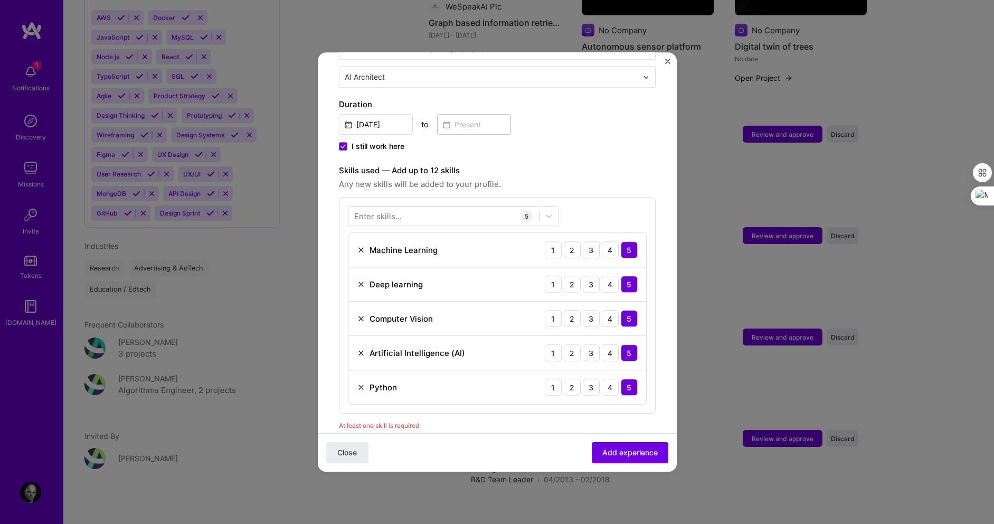
scroll to position [304, 0]
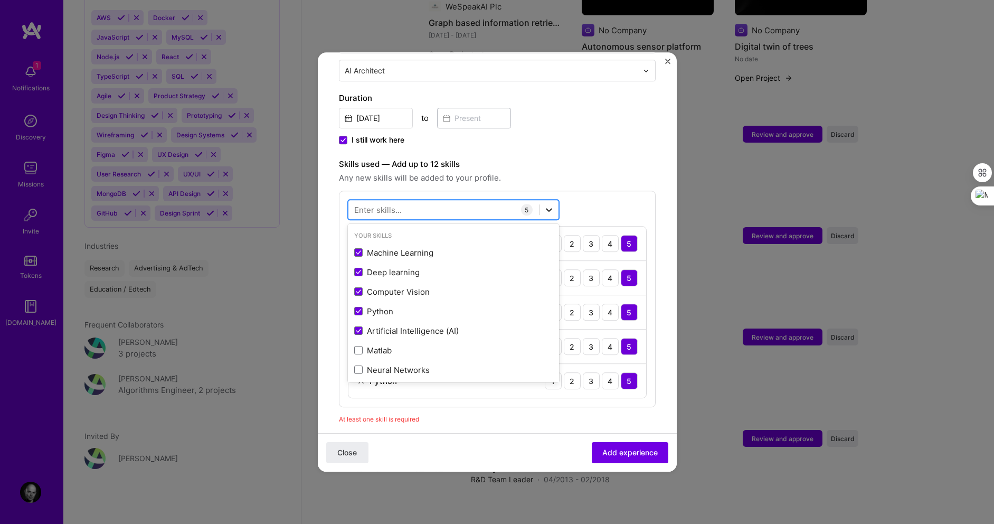
click at [552, 204] on icon at bounding box center [549, 209] width 11 height 11
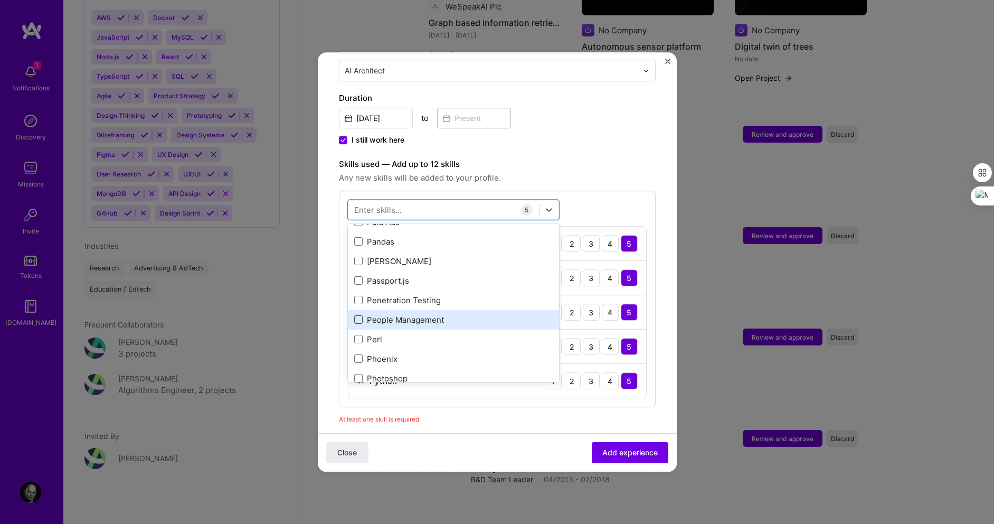
click at [357, 315] on span at bounding box center [358, 319] width 8 height 8
click at [0, 0] on input "checkbox" at bounding box center [0, 0] width 0 height 0
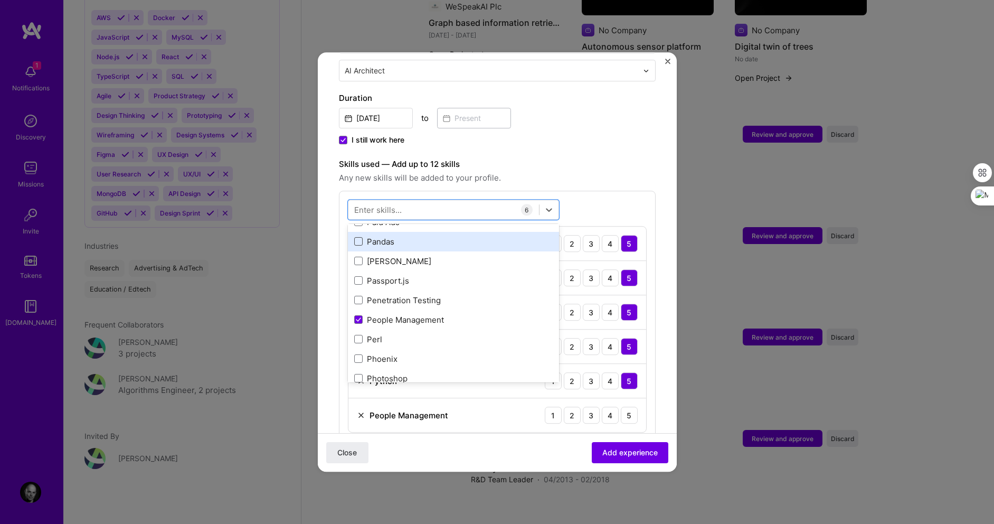
click at [358, 237] on span at bounding box center [358, 241] width 8 height 8
click at [0, 0] on input "checkbox" at bounding box center [0, 0] width 0 height 0
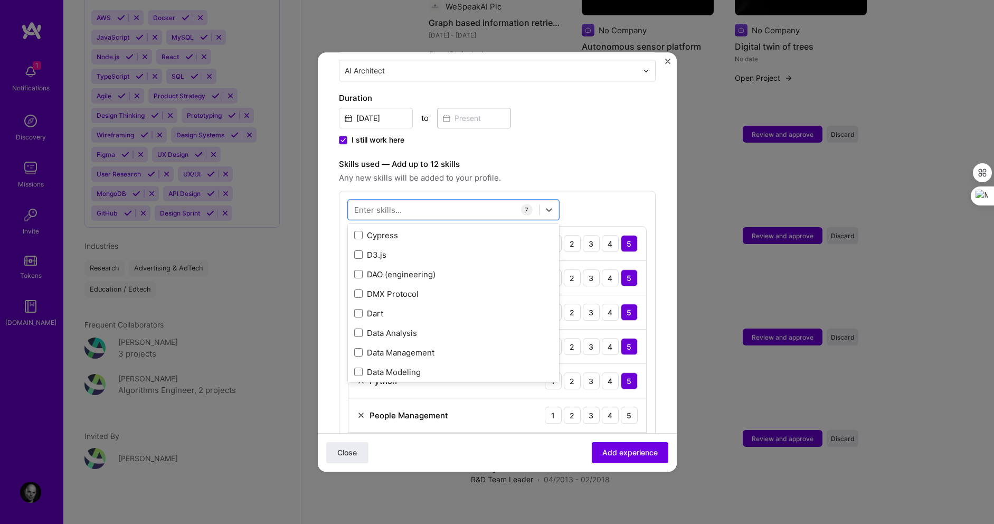
scroll to position [2003, 0]
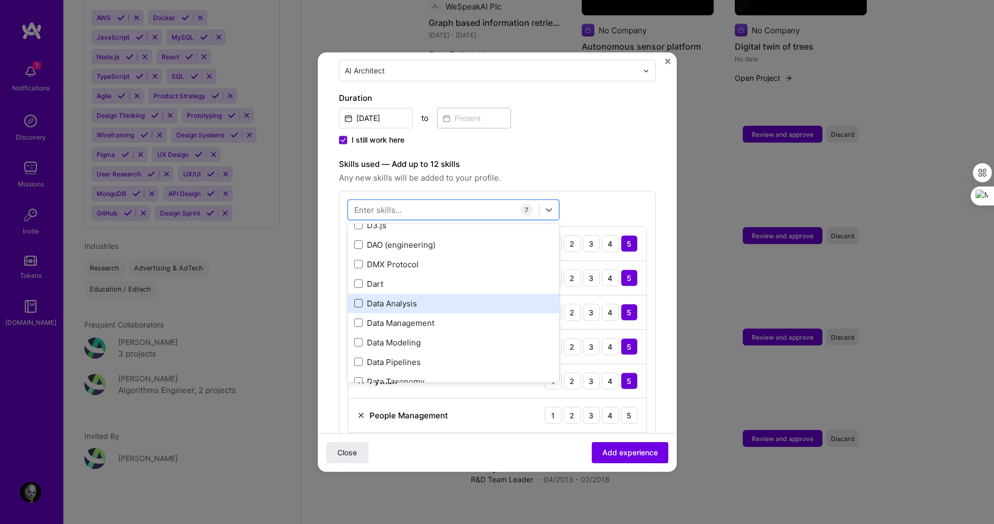
click at [356, 299] on span at bounding box center [358, 303] width 8 height 8
click at [0, 0] on input "checkbox" at bounding box center [0, 0] width 0 height 0
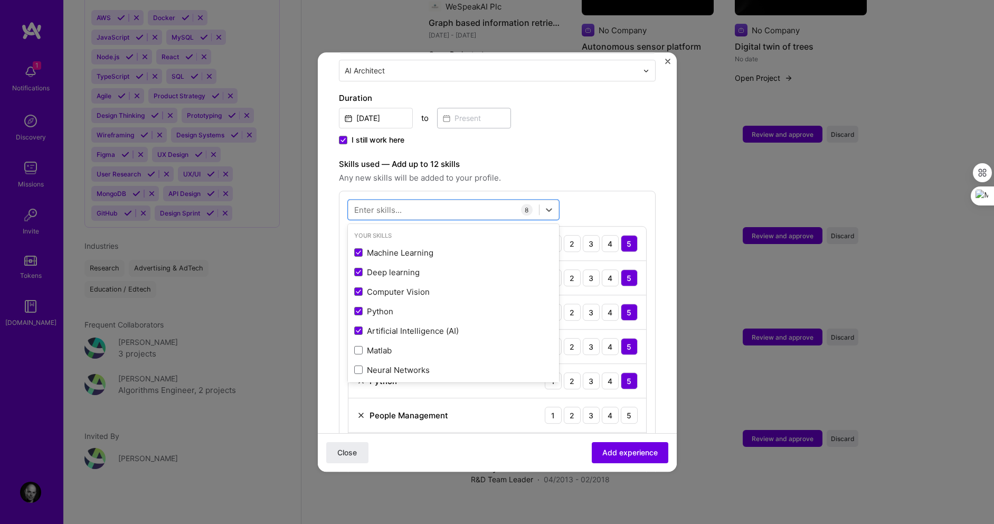
scroll to position [147, 0]
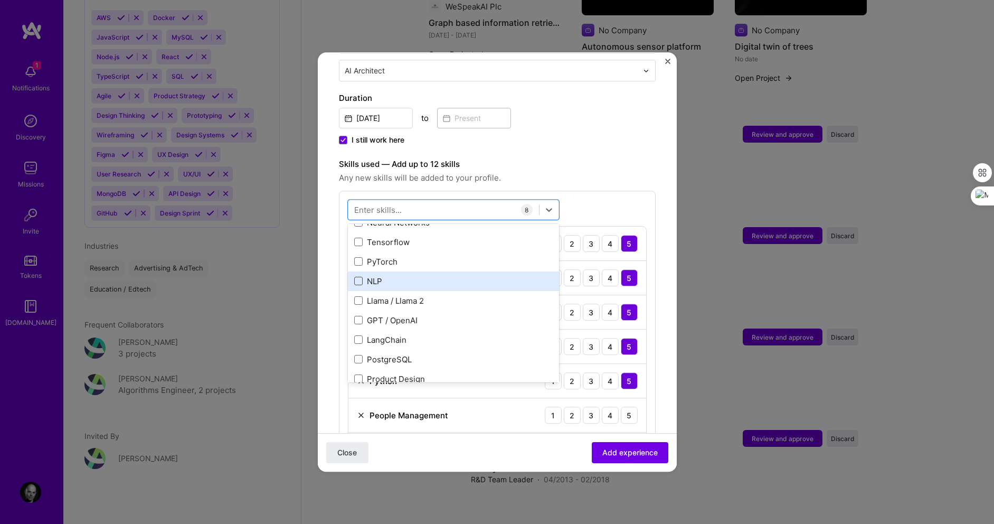
click at [361, 277] on span at bounding box center [358, 281] width 8 height 8
click at [0, 0] on input "checkbox" at bounding box center [0, 0] width 0 height 0
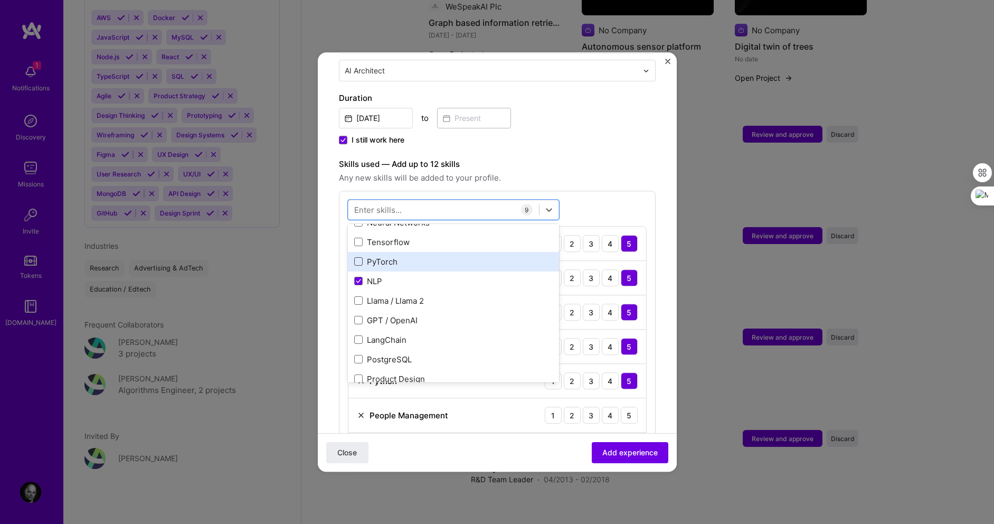
click at [358, 258] on span at bounding box center [358, 262] width 8 height 8
click at [0, 0] on input "checkbox" at bounding box center [0, 0] width 0 height 0
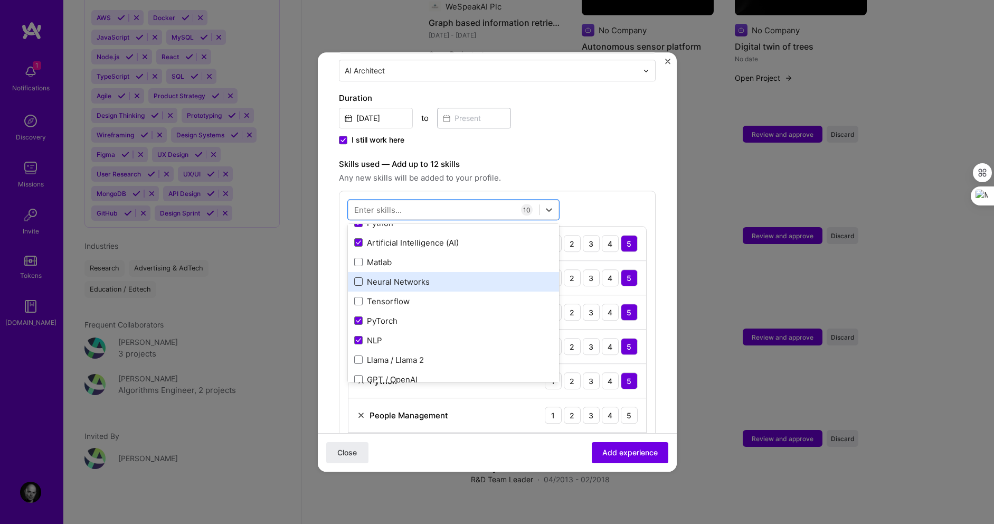
click at [355, 278] on span at bounding box center [358, 282] width 8 height 8
click at [0, 0] on input "checkbox" at bounding box center [0, 0] width 0 height 0
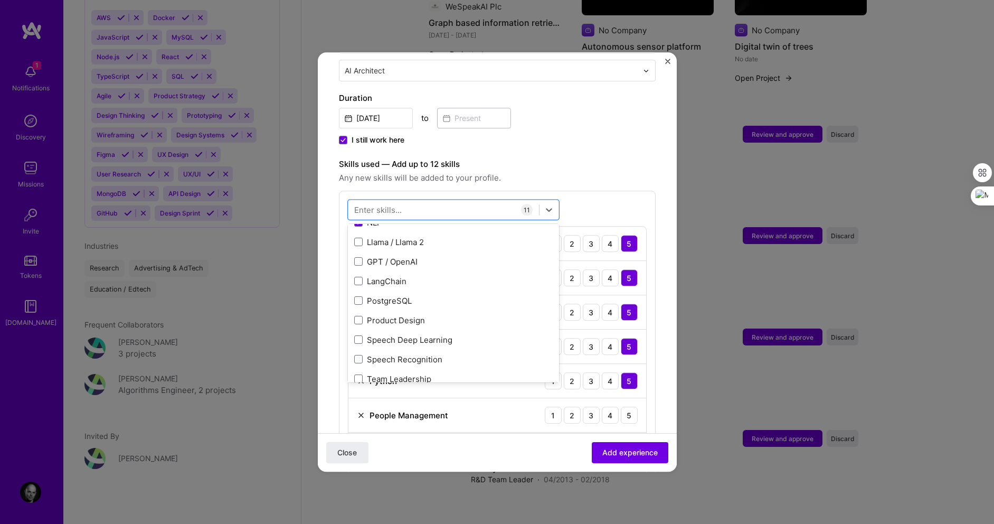
scroll to position [236, 0]
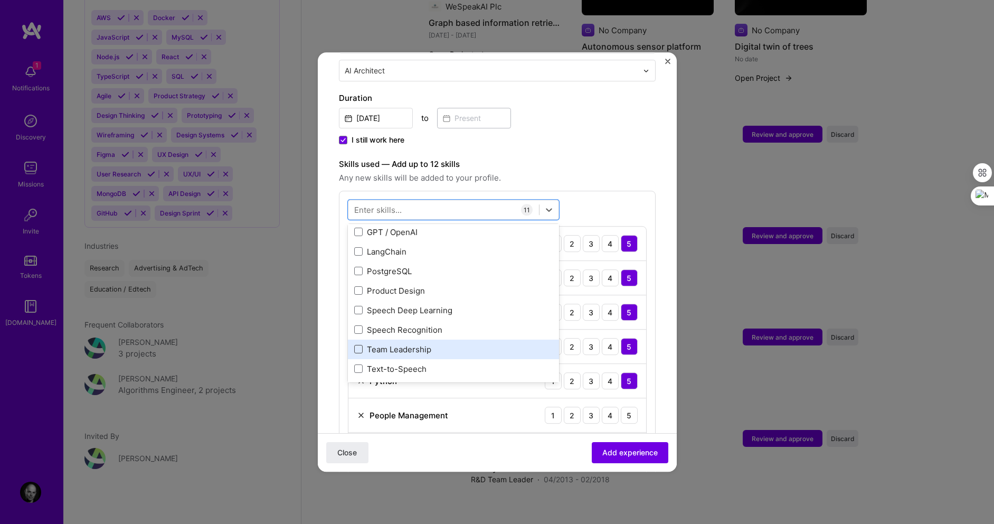
click at [356, 345] on span at bounding box center [358, 349] width 8 height 8
click at [0, 0] on input "checkbox" at bounding box center [0, 0] width 0 height 0
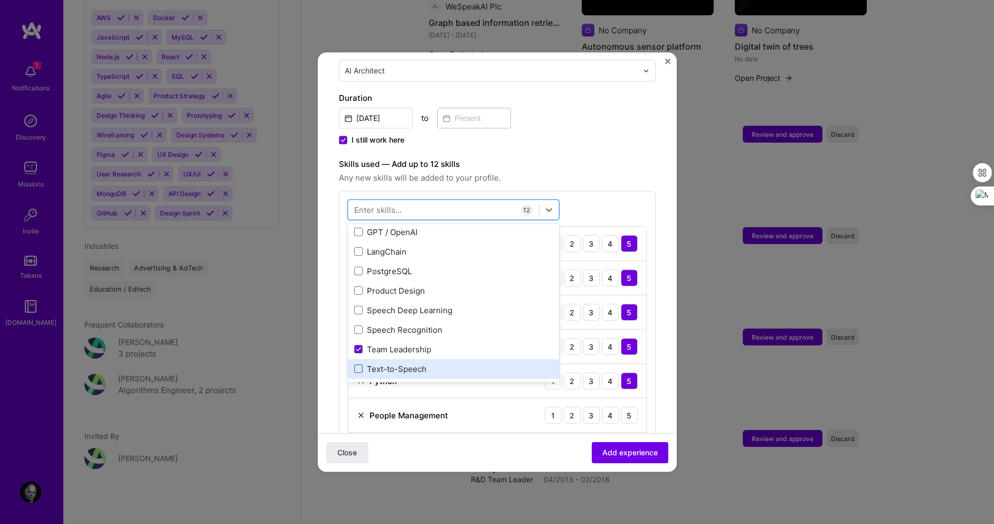
click at [361, 365] on span at bounding box center [358, 369] width 8 height 8
click at [0, 0] on input "checkbox" at bounding box center [0, 0] width 0 height 0
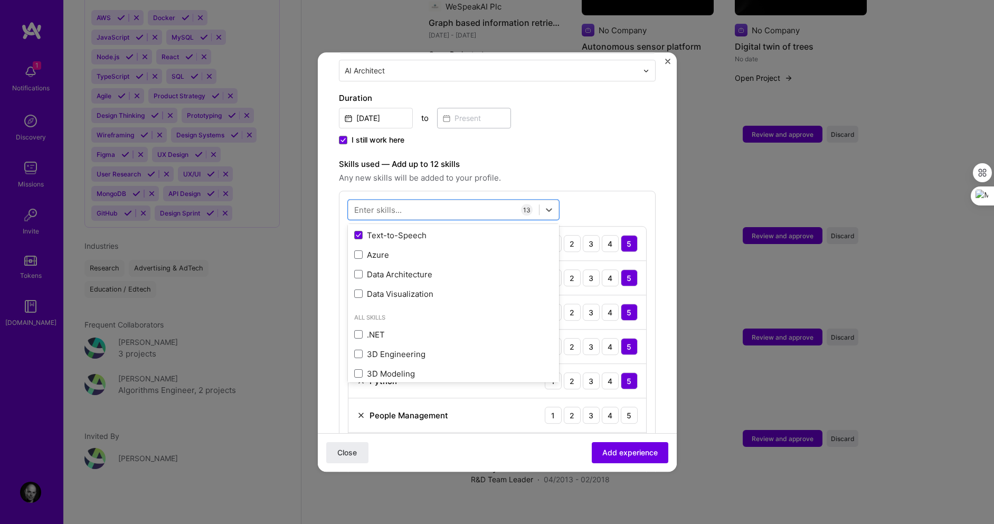
scroll to position [405, 0]
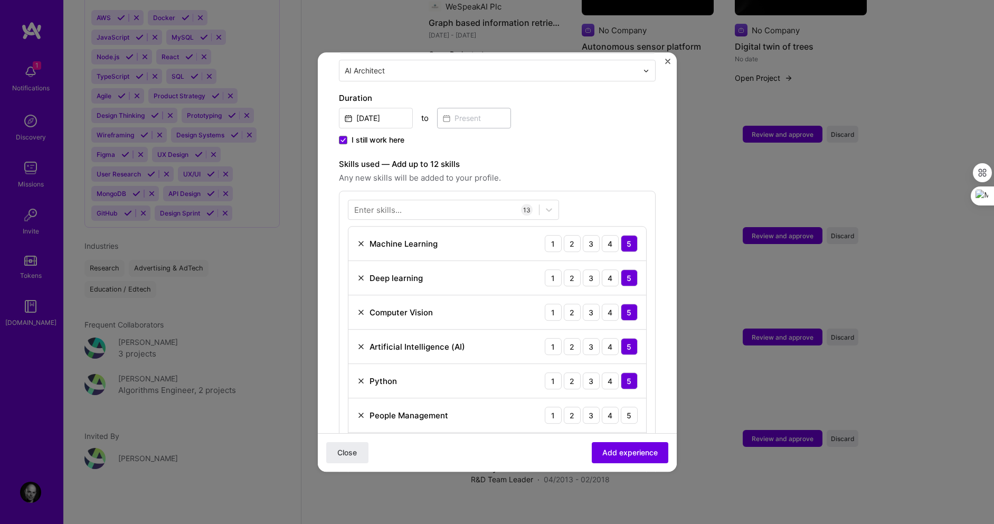
click at [516, 460] on div "Close Add experience" at bounding box center [497, 452] width 359 height 39
click at [583, 372] on div "3" at bounding box center [591, 380] width 17 height 17
click at [583, 407] on div "3" at bounding box center [591, 415] width 17 height 17
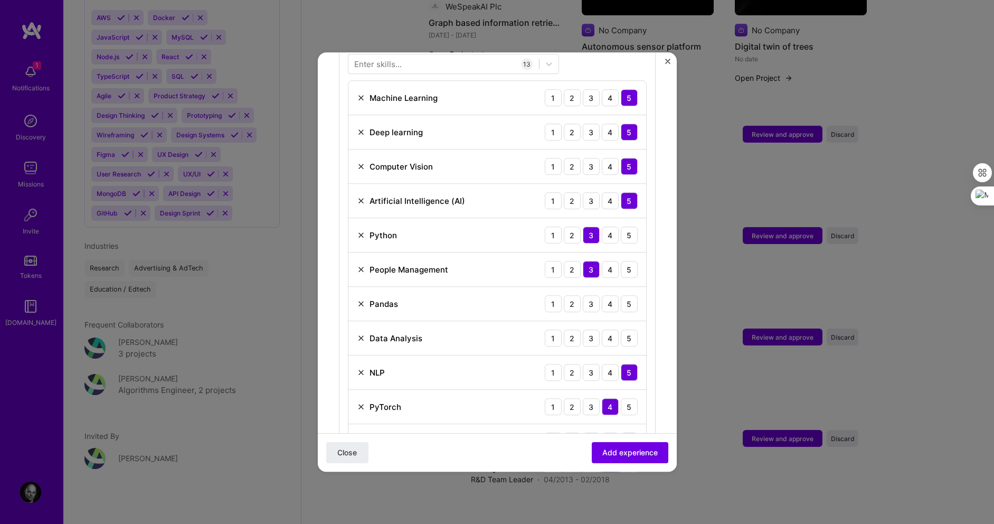
scroll to position [462, 0]
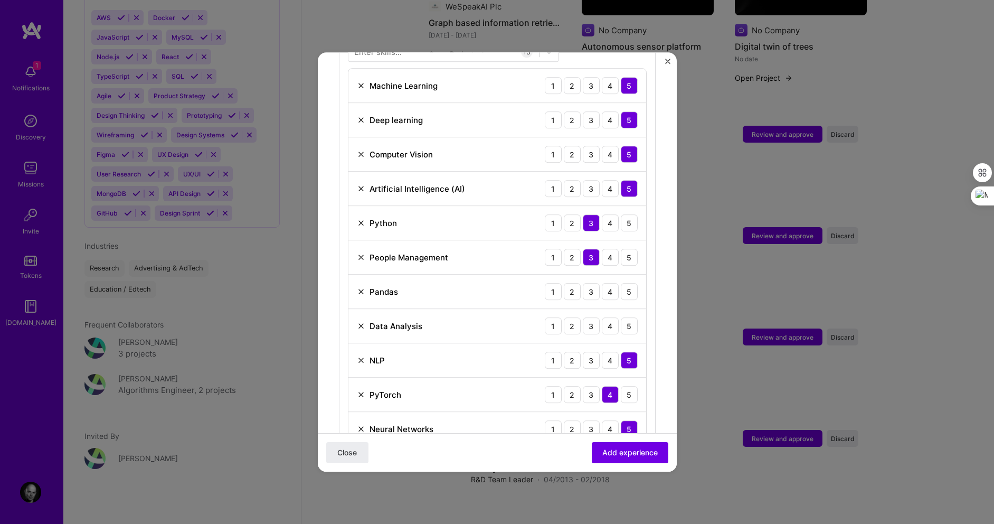
click at [362, 425] on img at bounding box center [361, 429] width 8 height 8
click at [583, 420] on div "3" at bounding box center [591, 428] width 17 height 17
click at [361, 390] on img at bounding box center [361, 394] width 8 height 8
click at [361, 287] on img at bounding box center [361, 291] width 8 height 8
click at [360, 219] on img at bounding box center [361, 223] width 8 height 8
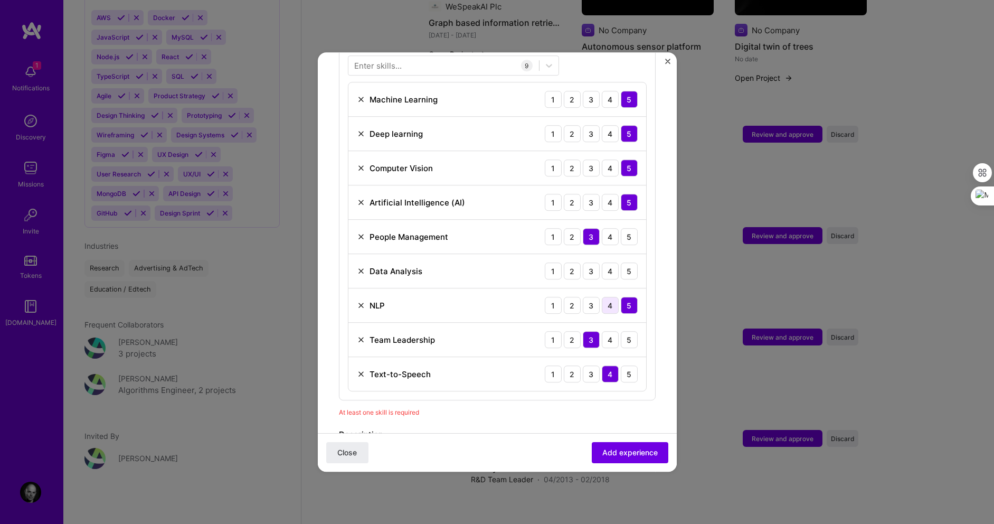
scroll to position [473, 0]
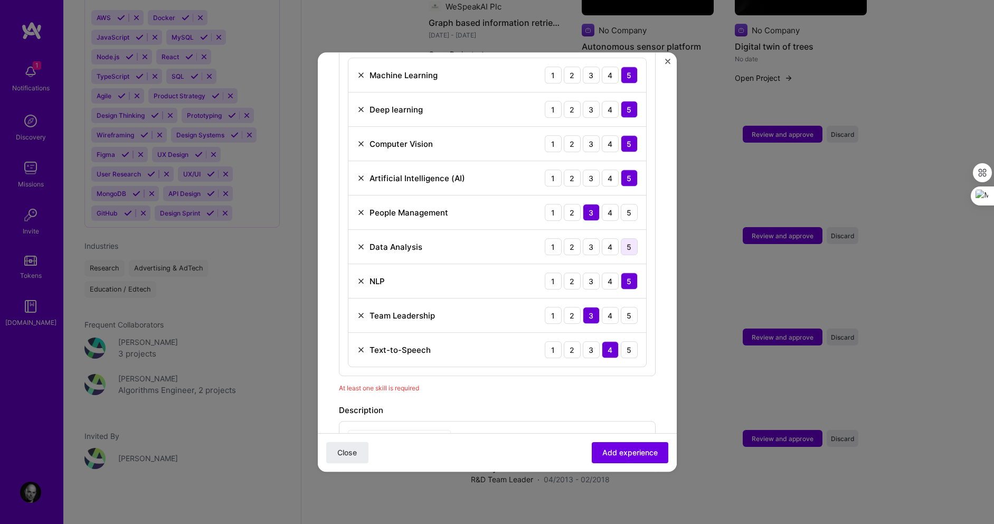
click at [621, 238] on div "5" at bounding box center [629, 246] width 17 height 17
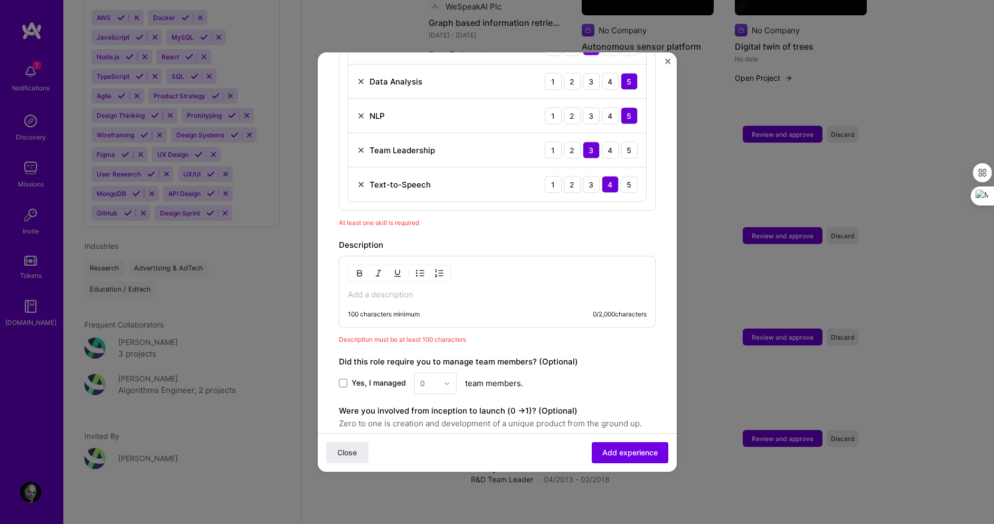
scroll to position [661, 0]
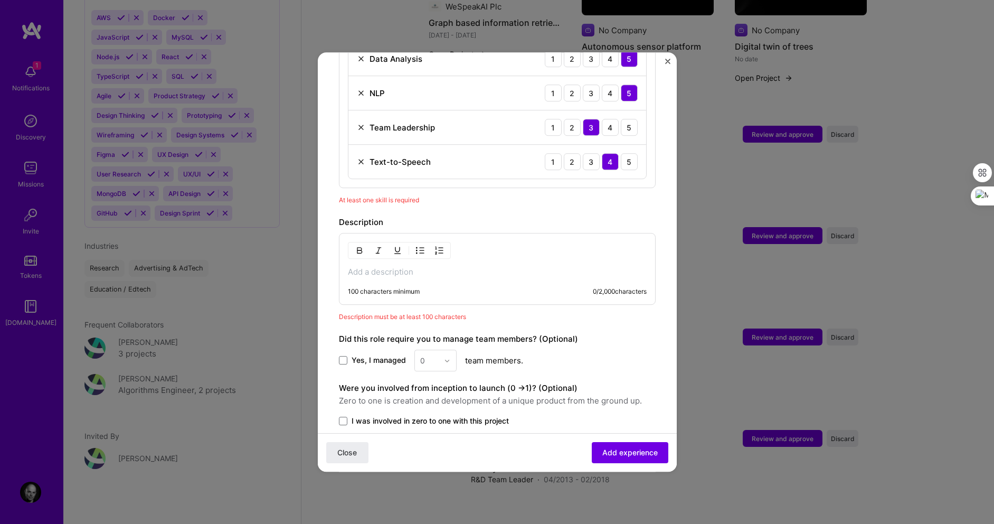
click at [446, 350] on div "0" at bounding box center [436, 361] width 42 height 22
click at [340, 356] on span at bounding box center [343, 360] width 8 height 8
click at [0, 0] on input "Yes, I managed" at bounding box center [0, 0] width 0 height 0
click at [445, 358] on img at bounding box center [447, 361] width 6 height 6
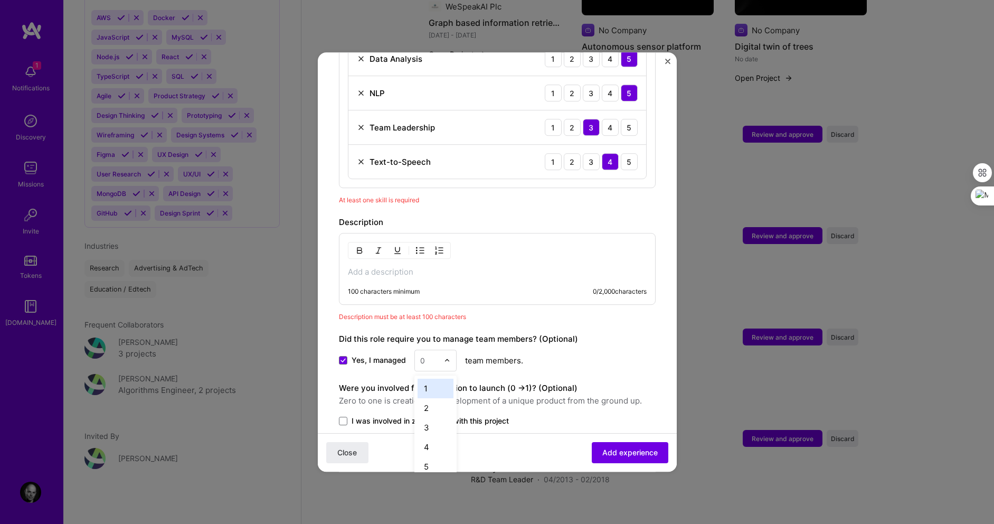
scroll to position [33, 0]
click at [426, 424] on div "5" at bounding box center [436, 434] width 36 height 20
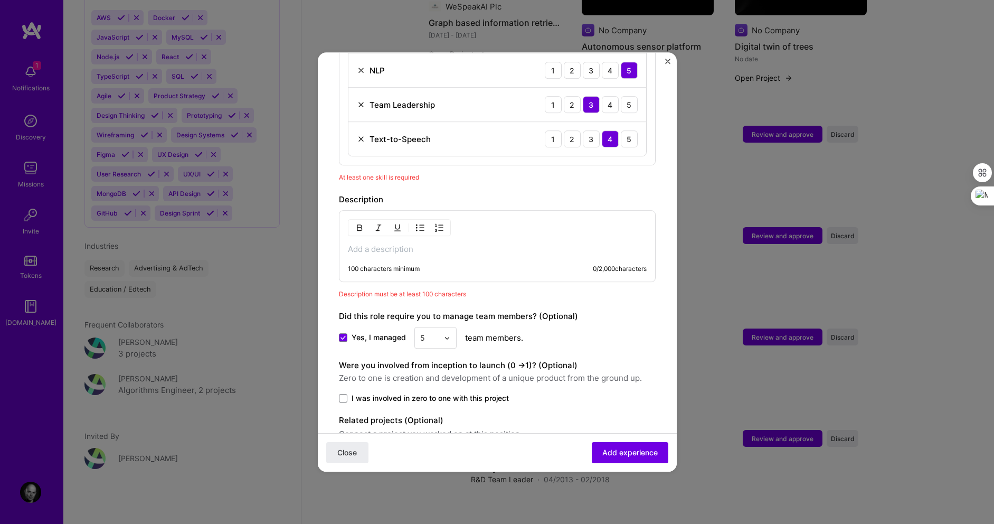
scroll to position [691, 0]
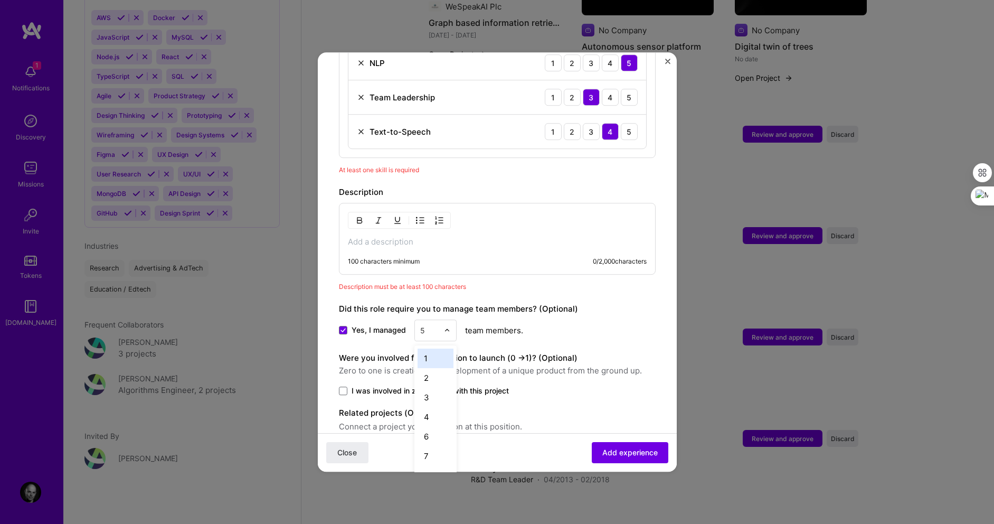
click at [448, 323] on div at bounding box center [450, 330] width 12 height 21
click at [432, 427] on div "6" at bounding box center [436, 437] width 36 height 20
click at [346, 387] on span at bounding box center [343, 391] width 8 height 8
click at [0, 0] on input "I was involved in zero to one with this project" at bounding box center [0, 0] width 0 height 0
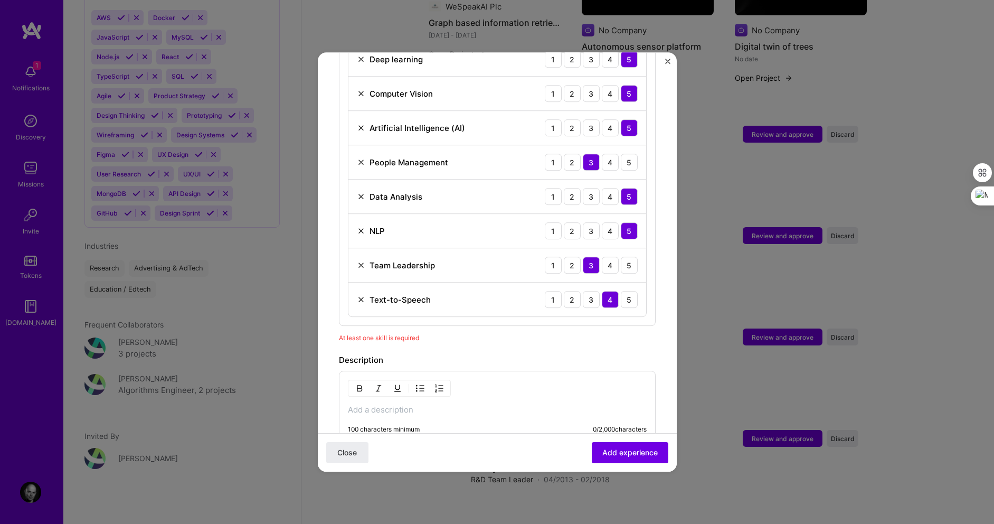
scroll to position [694, 0]
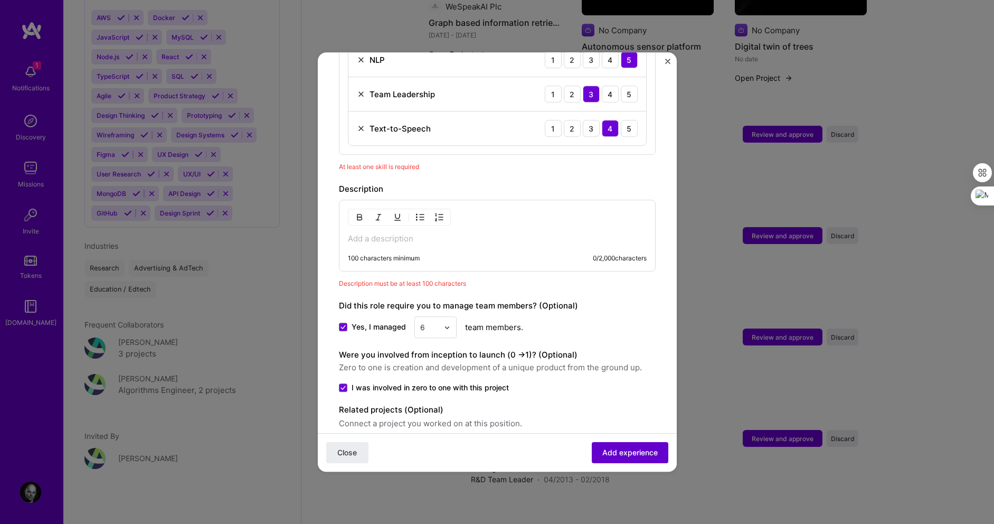
click at [619, 461] on button "Add experience" at bounding box center [630, 452] width 77 height 21
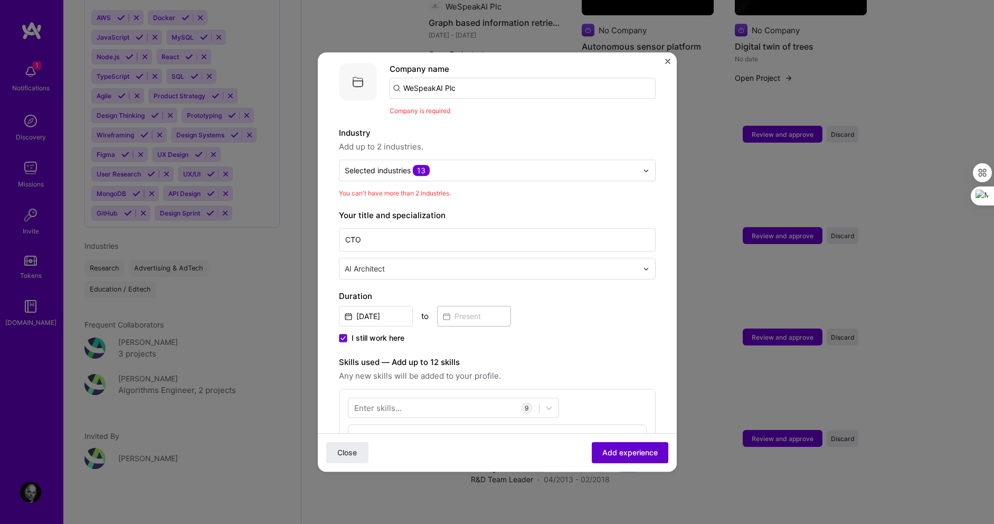
scroll to position [106, 0]
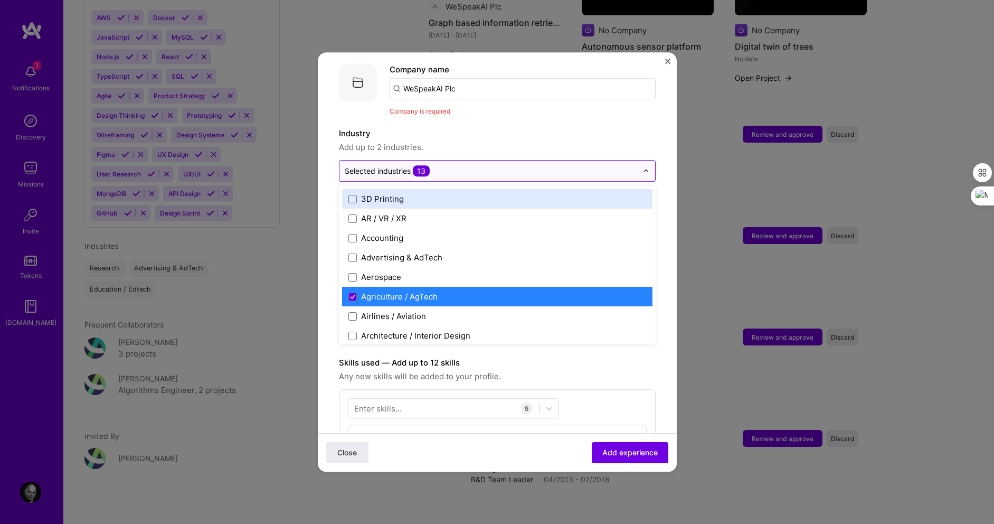
click at [485, 165] on input "text" at bounding box center [491, 170] width 293 height 11
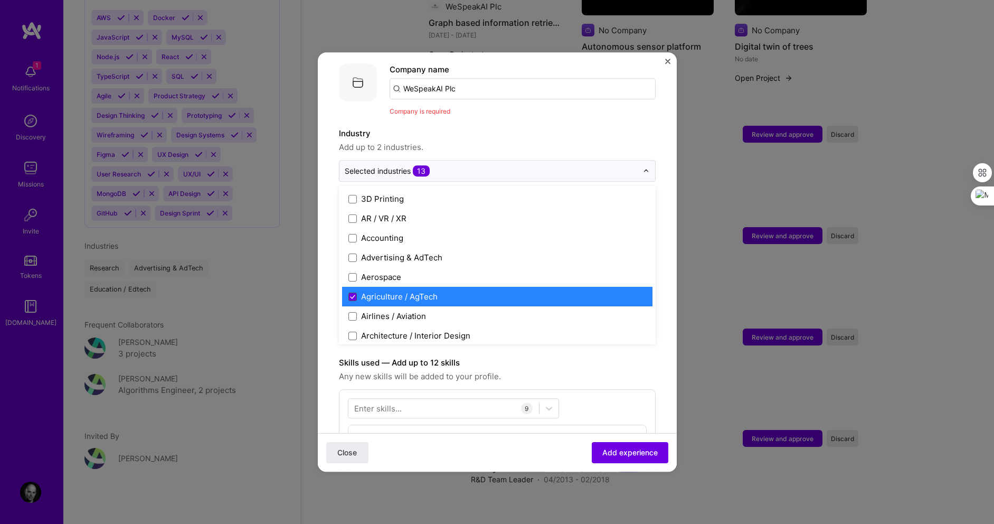
click at [350, 295] on icon at bounding box center [352, 297] width 5 height 4
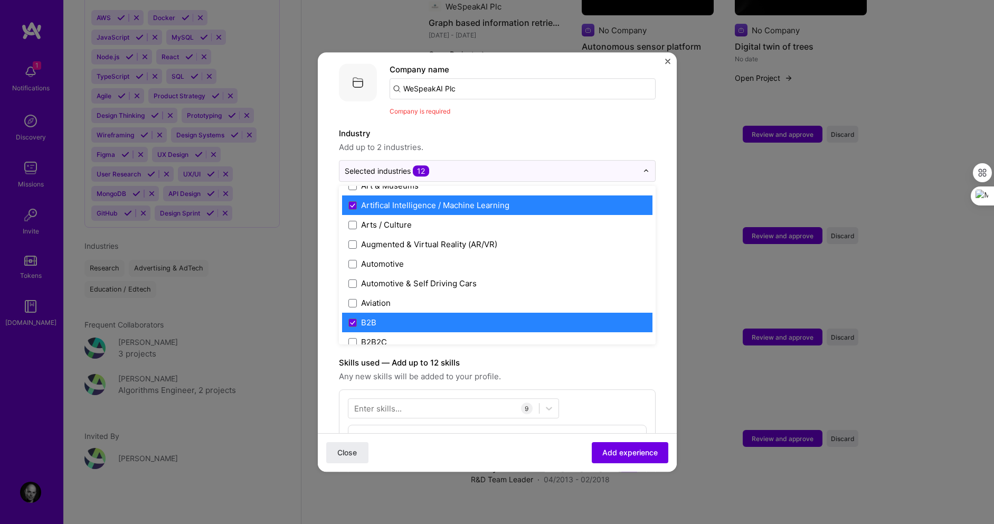
scroll to position [223, 0]
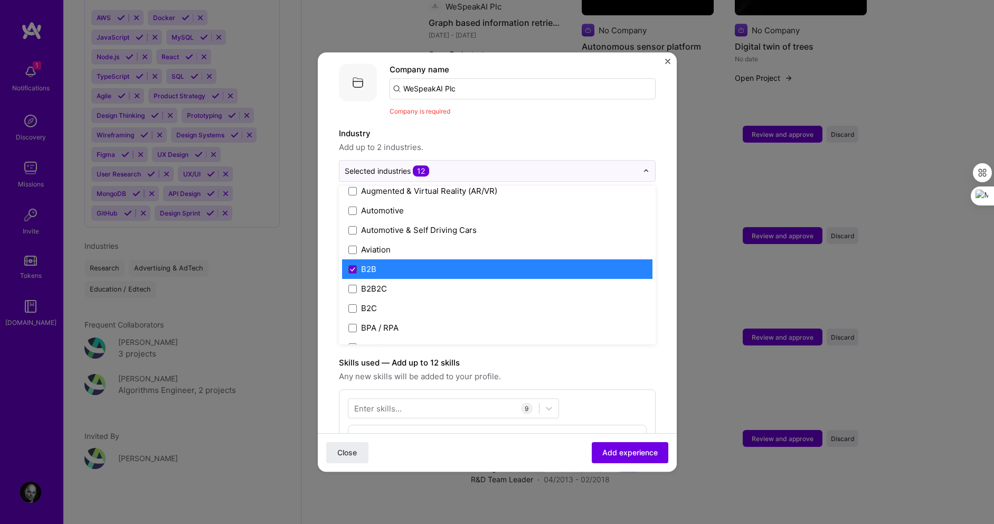
click at [351, 267] on icon at bounding box center [352, 269] width 5 height 4
